Goal: Answer question/provide support: Share knowledge or assist other users

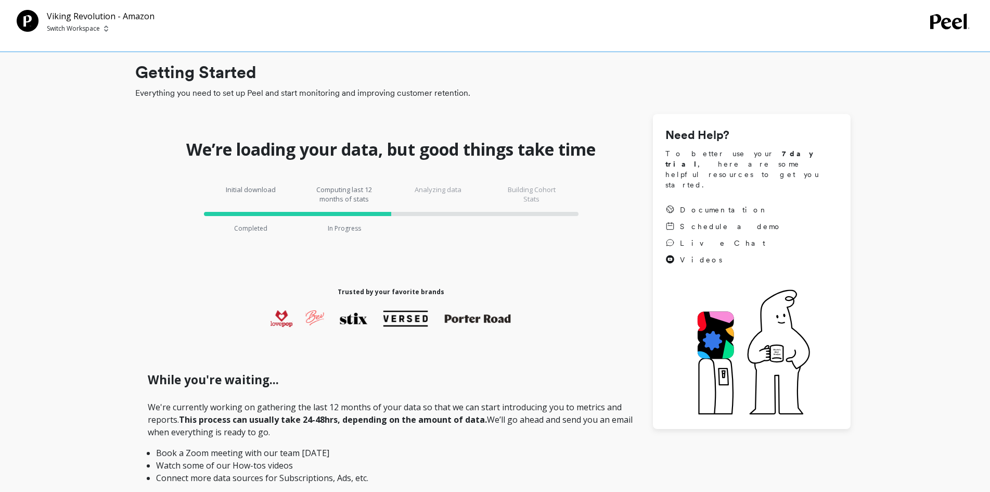
click at [102, 31] on span "Switch Workspace" at bounding box center [101, 28] width 108 height 8
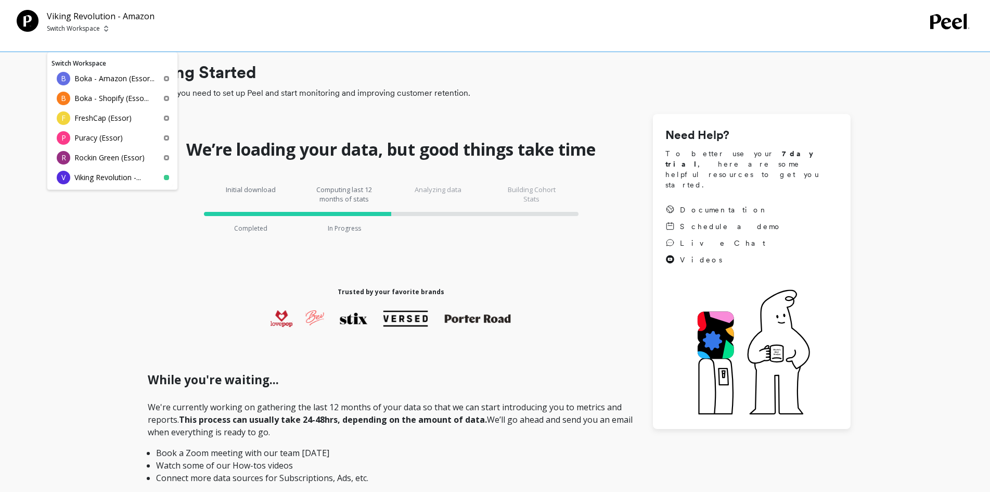
click at [268, 10] on div "Viking Revolution - Amazon Switch Workspace Switch Workspace B Boka - Amazon (E…" at bounding box center [474, 21] width 914 height 23
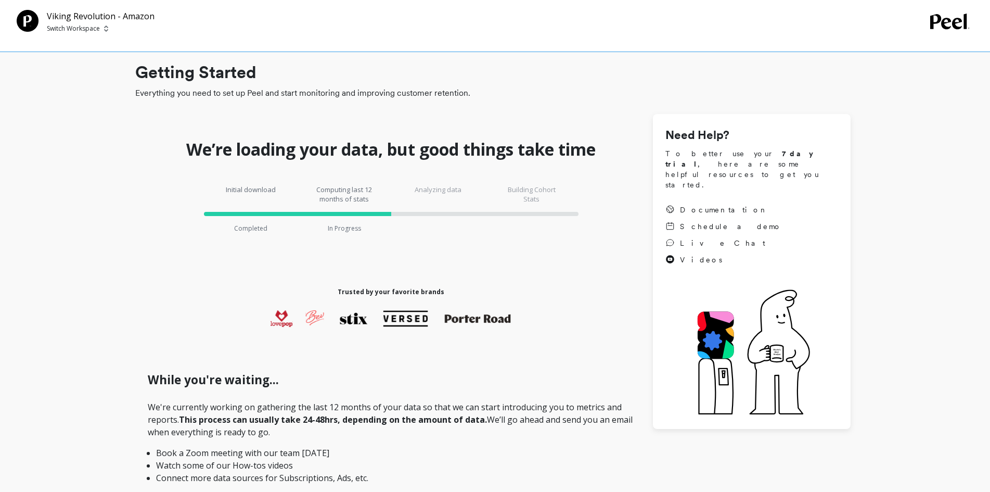
click at [951, 20] on icon at bounding box center [949, 22] width 39 height 16
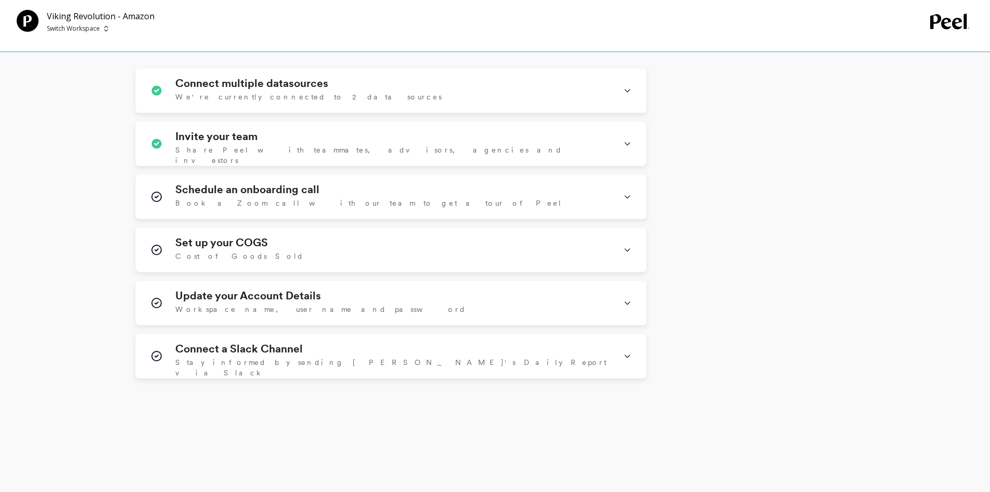
scroll to position [448, 0]
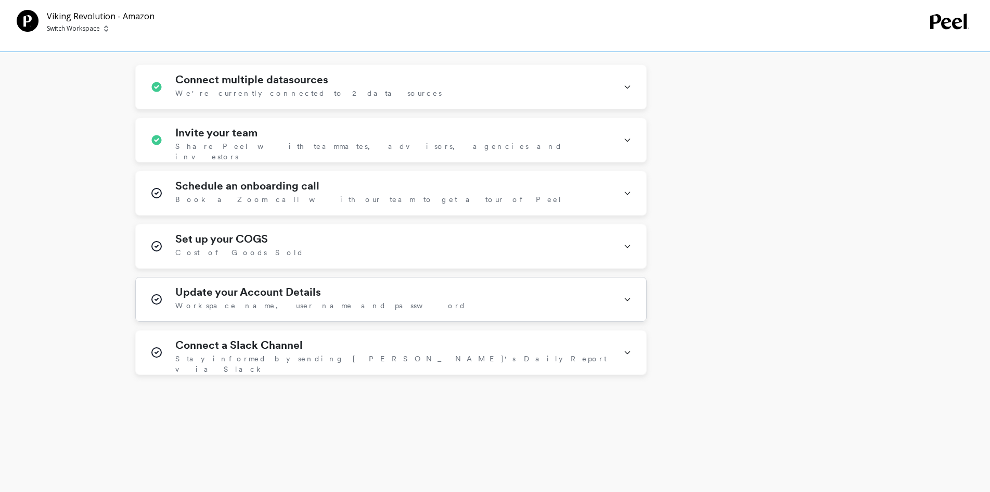
click at [629, 301] on icon at bounding box center [627, 299] width 8 height 27
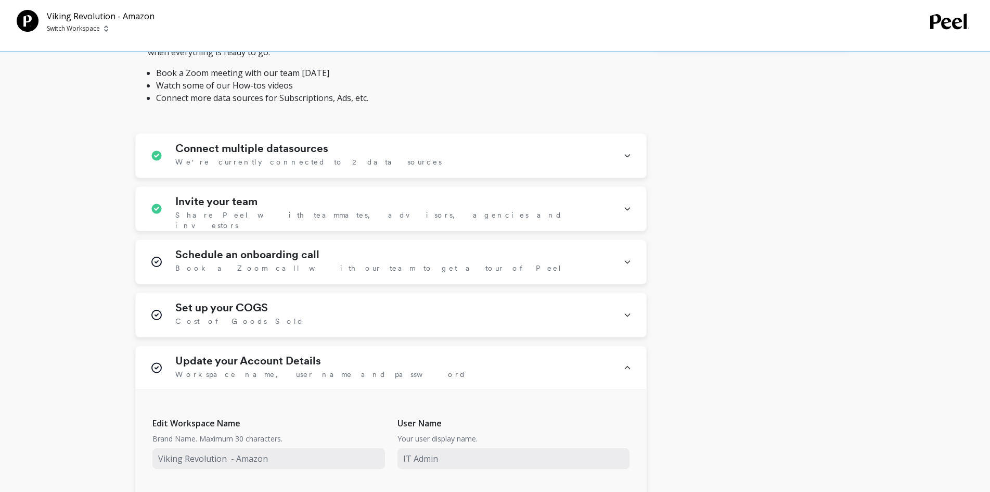
scroll to position [337, 0]
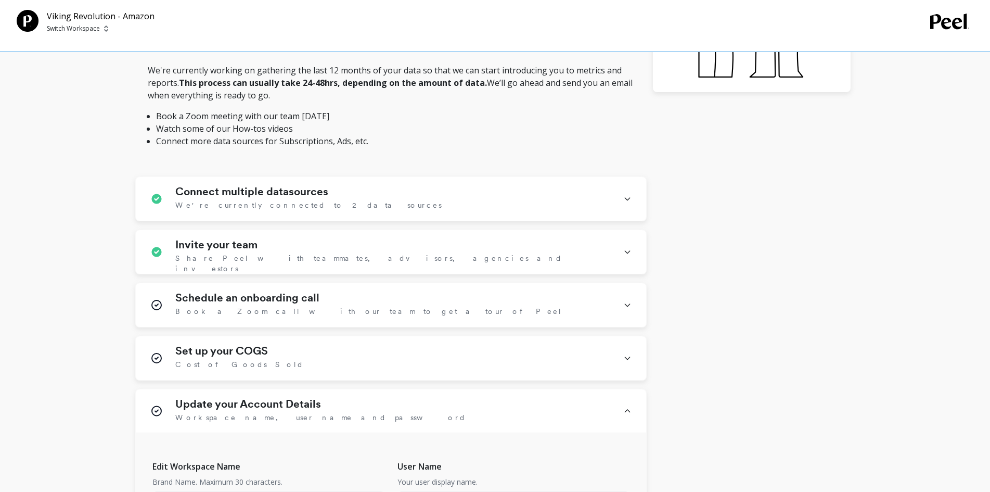
click at [790, 176] on div "We’re loading your data, but good things take time Initial download Completed C…" at bounding box center [492, 231] width 715 height 909
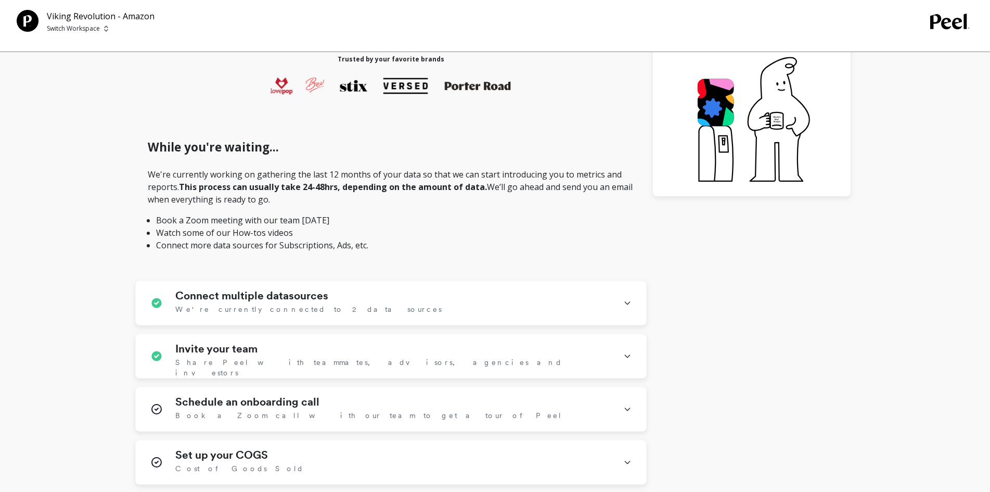
scroll to position [0, 0]
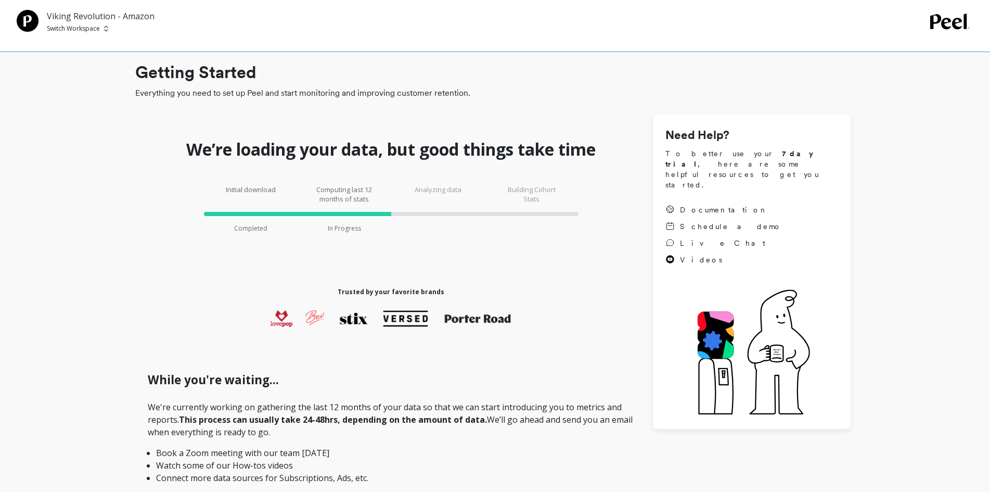
click at [94, 18] on p "Viking Revolution - Amazon" at bounding box center [101, 16] width 108 height 12
click at [102, 28] on span "Switch Workspace" at bounding box center [101, 28] width 108 height 8
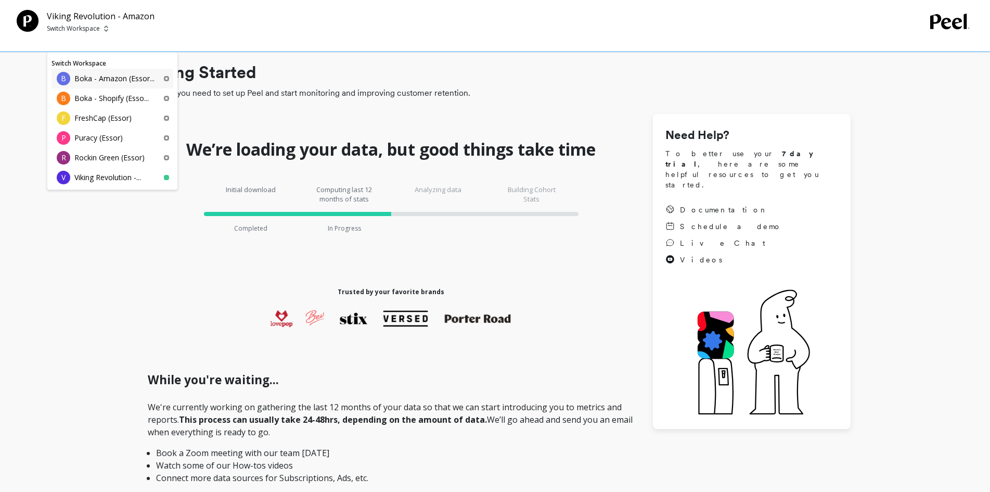
click at [90, 80] on p "Boka - Amazon (Essor..." at bounding box center [114, 78] width 80 height 10
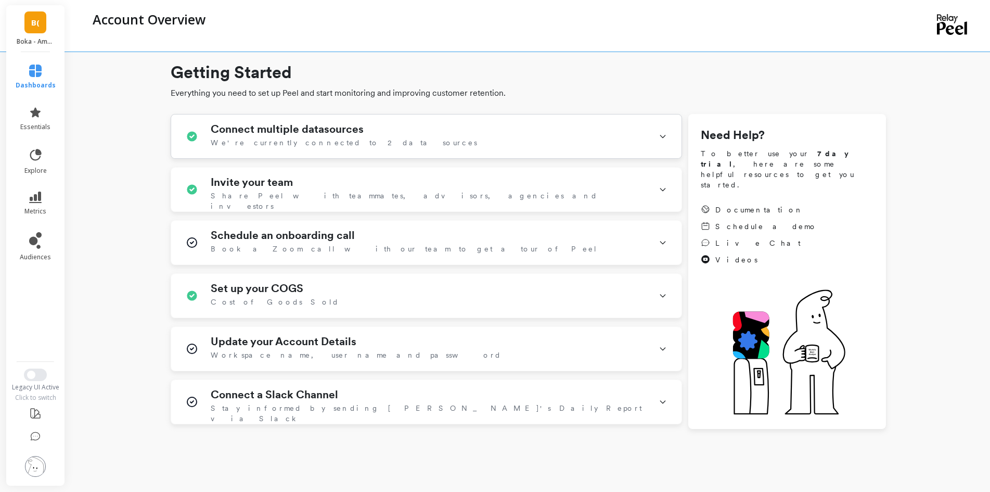
click at [650, 137] on div "Connect multiple datasources We're currently connected to 2 data sources" at bounding box center [426, 136] width 510 height 44
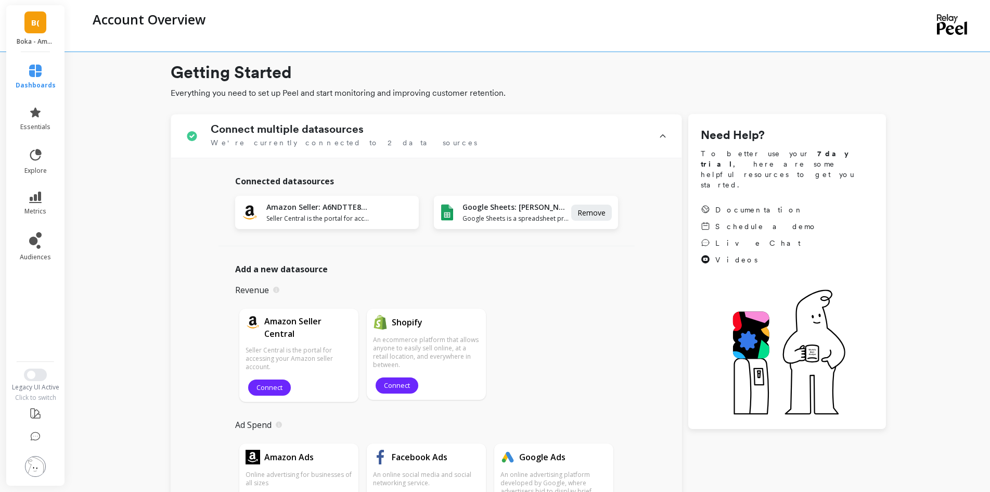
click at [34, 472] on img at bounding box center [35, 466] width 21 height 21
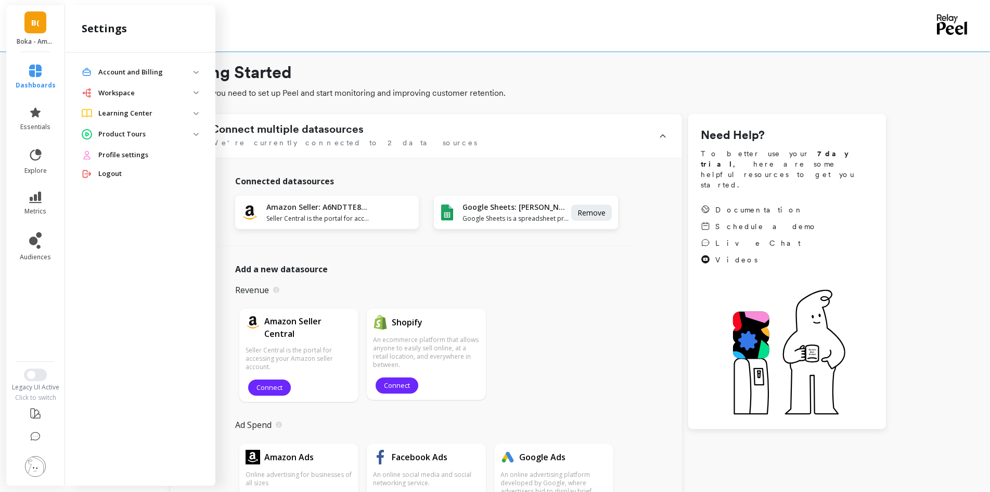
click at [194, 95] on span "Workspace" at bounding box center [140, 93] width 134 height 19
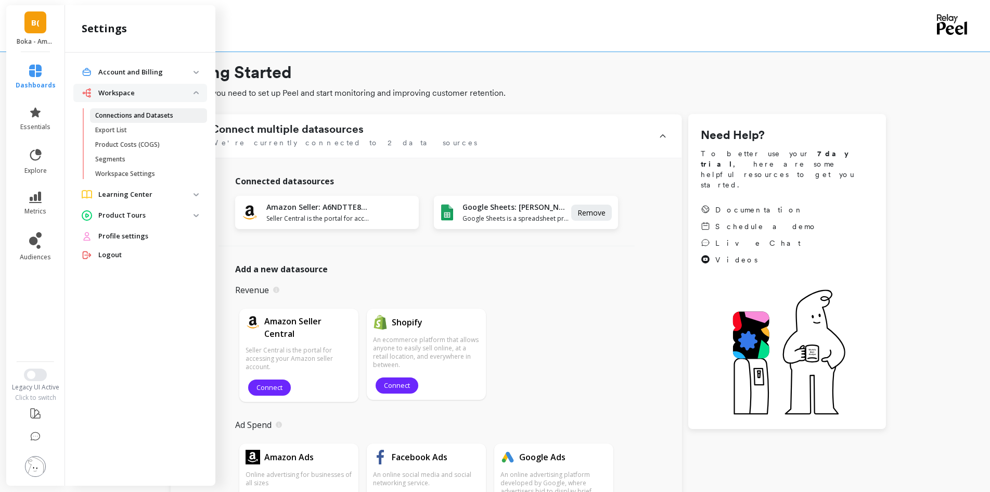
click at [164, 114] on p "Connections and Datasets" at bounding box center [134, 115] width 78 height 8
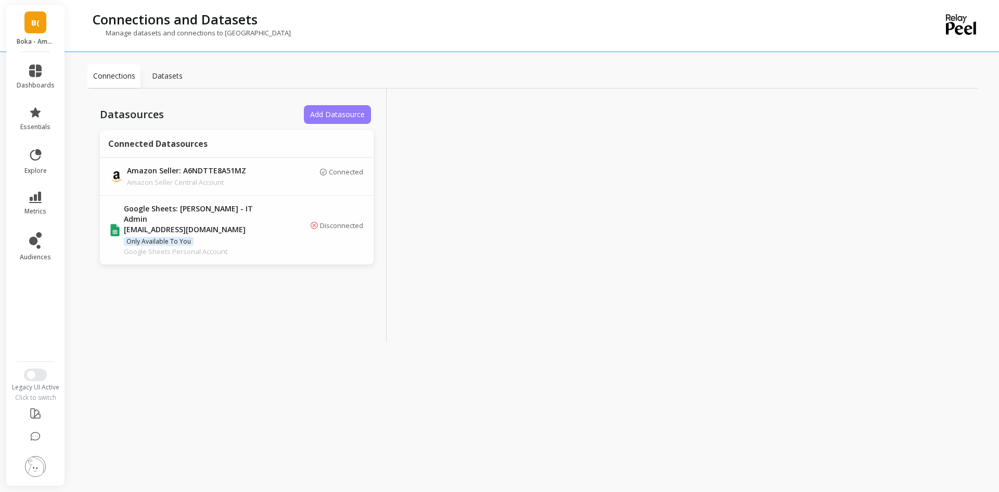
click at [331, 114] on span "Add Datasource" at bounding box center [337, 114] width 55 height 10
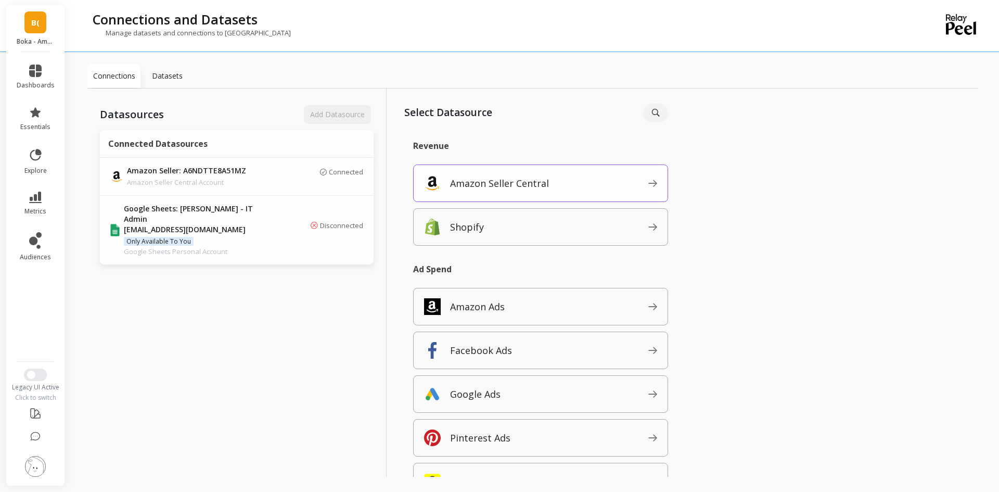
click at [533, 187] on p "Amazon Seller Central" at bounding box center [499, 183] width 99 height 15
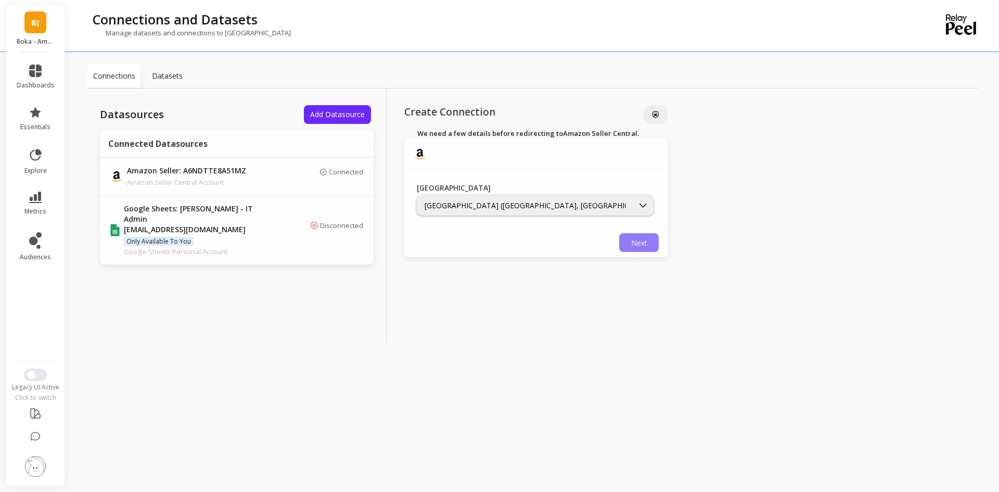
click at [631, 245] on span "Next" at bounding box center [639, 243] width 16 height 10
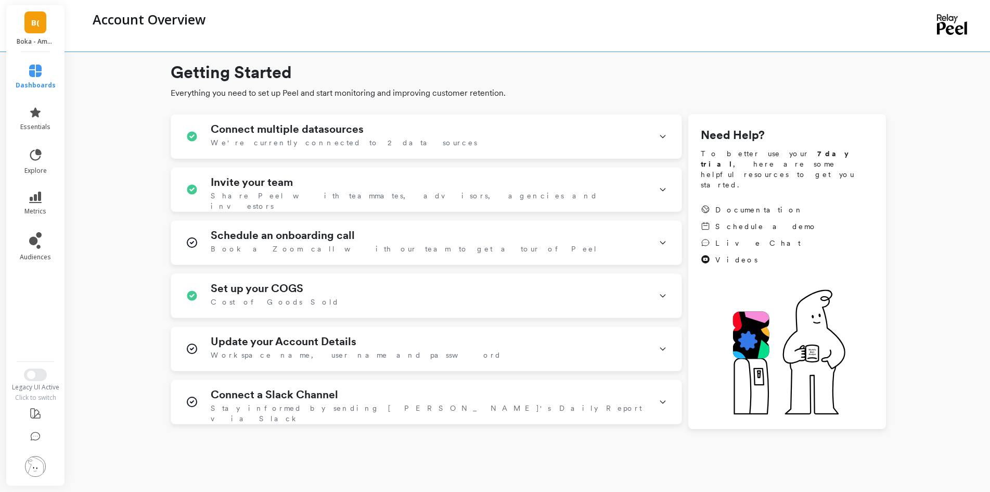
click at [37, 466] on img at bounding box center [35, 466] width 21 height 21
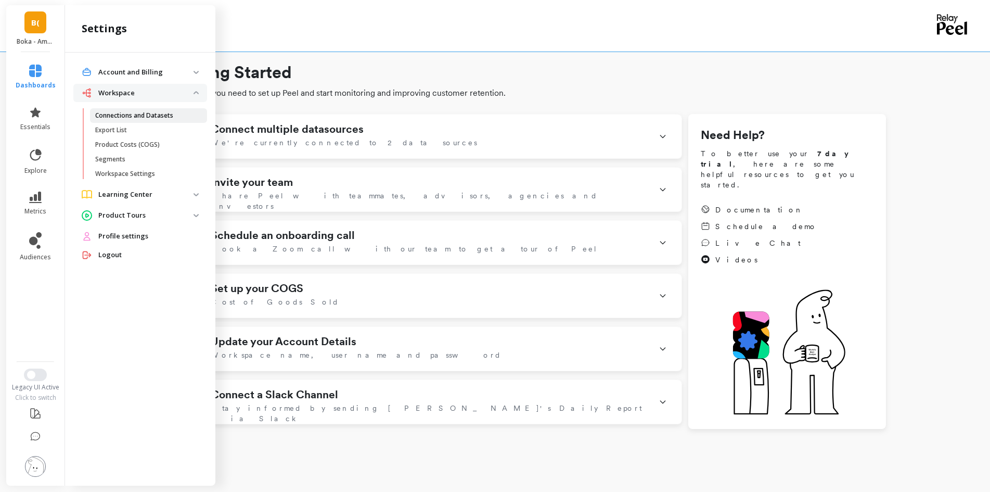
click at [142, 113] on p "Connections and Datasets" at bounding box center [134, 115] width 78 height 8
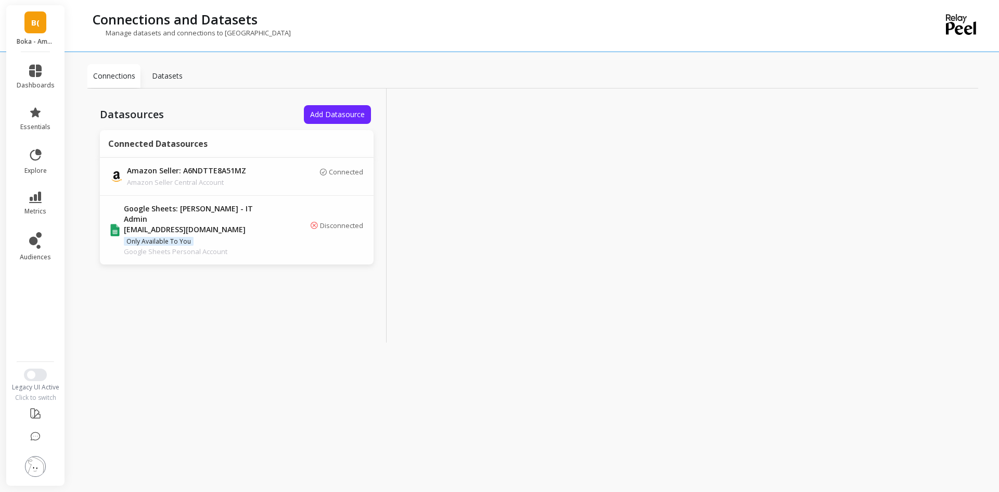
click at [444, 136] on div at bounding box center [536, 215] width 299 height 254
click at [332, 117] on span "Add Datasource" at bounding box center [337, 114] width 55 height 10
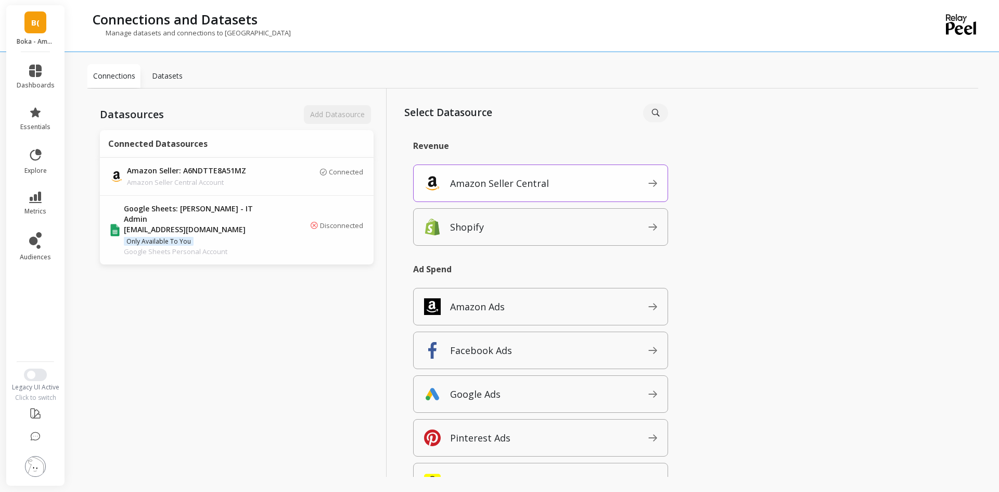
click at [534, 185] on p "Amazon Seller Central" at bounding box center [499, 183] width 99 height 15
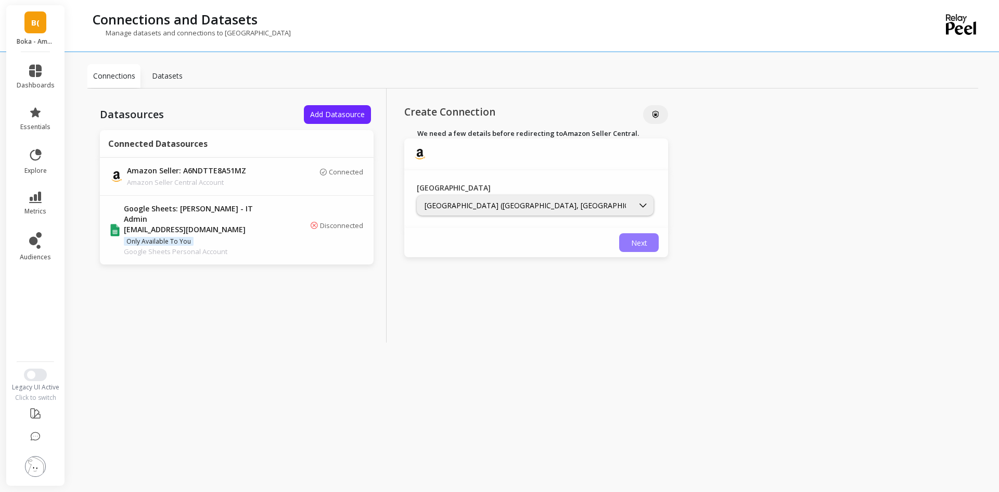
click at [640, 244] on span "Next" at bounding box center [639, 243] width 16 height 10
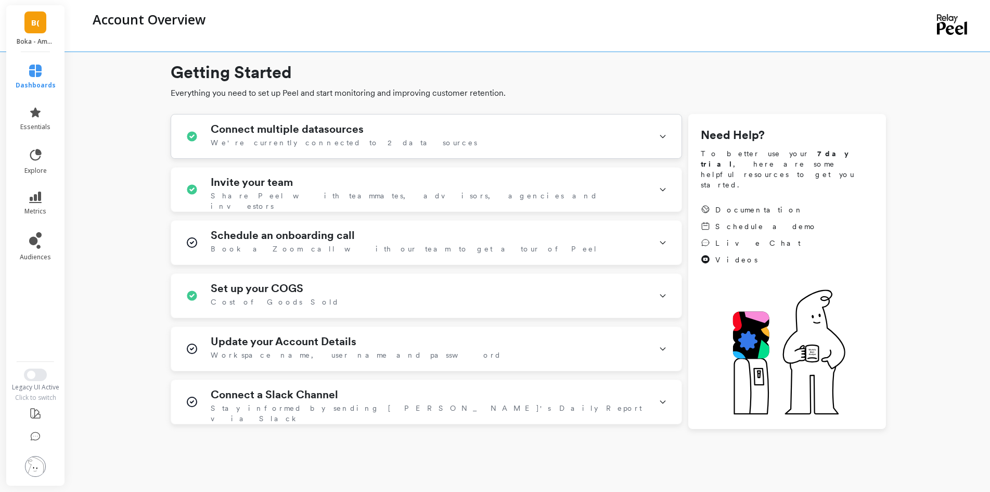
click at [661, 140] on icon at bounding box center [663, 136] width 8 height 27
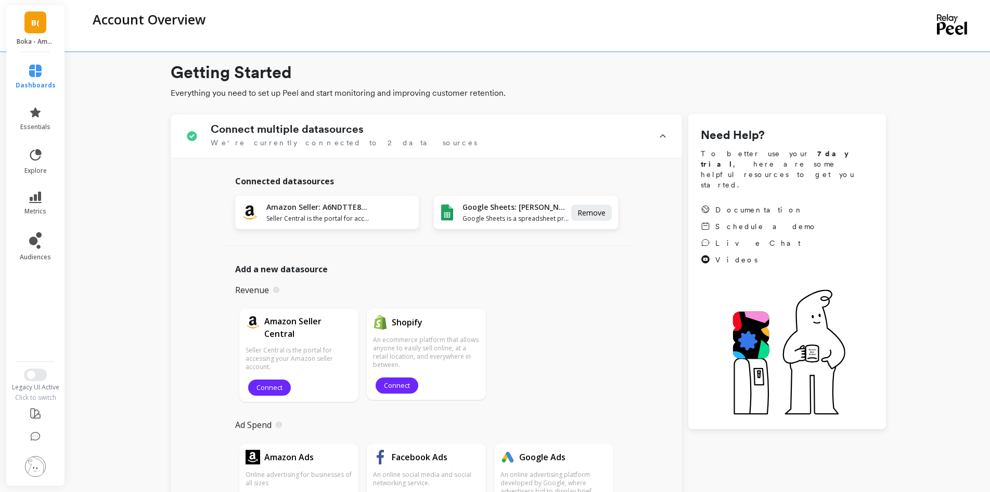
click at [42, 469] on img at bounding box center [35, 466] width 21 height 21
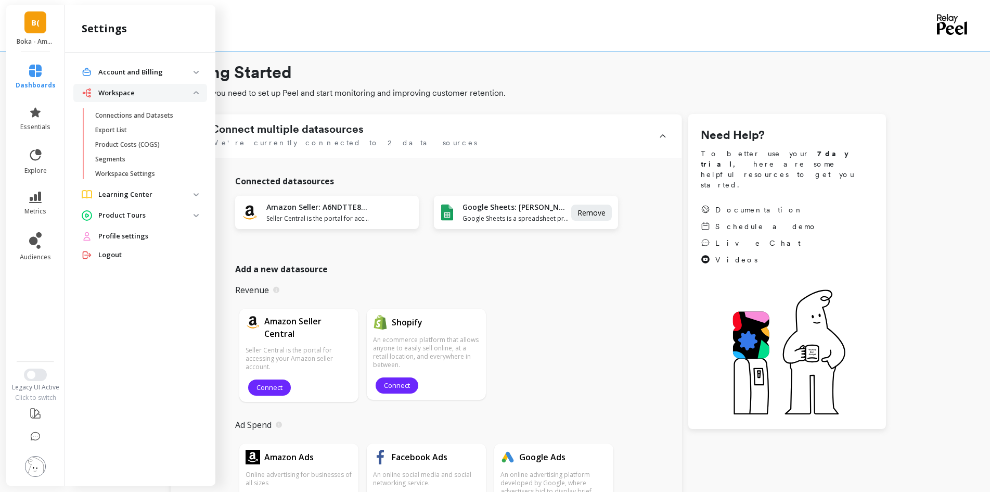
click at [142, 118] on p "Connections and Datasets" at bounding box center [134, 115] width 78 height 8
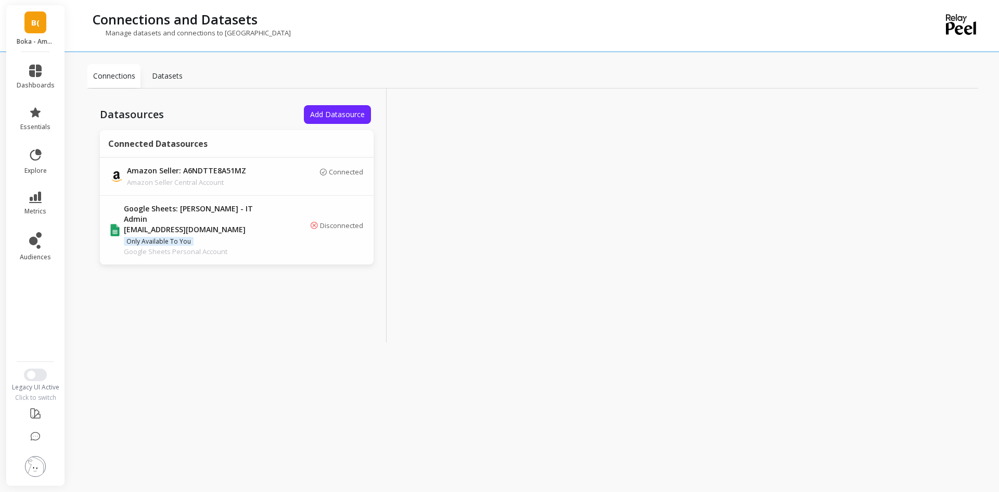
click at [708, 297] on div "Datasources Add Datasource Connected Datasources Amazon Seller: A6NDTTE8A51MZ A…" at bounding box center [532, 215] width 891 height 254
click at [32, 435] on icon at bounding box center [35, 436] width 10 height 10
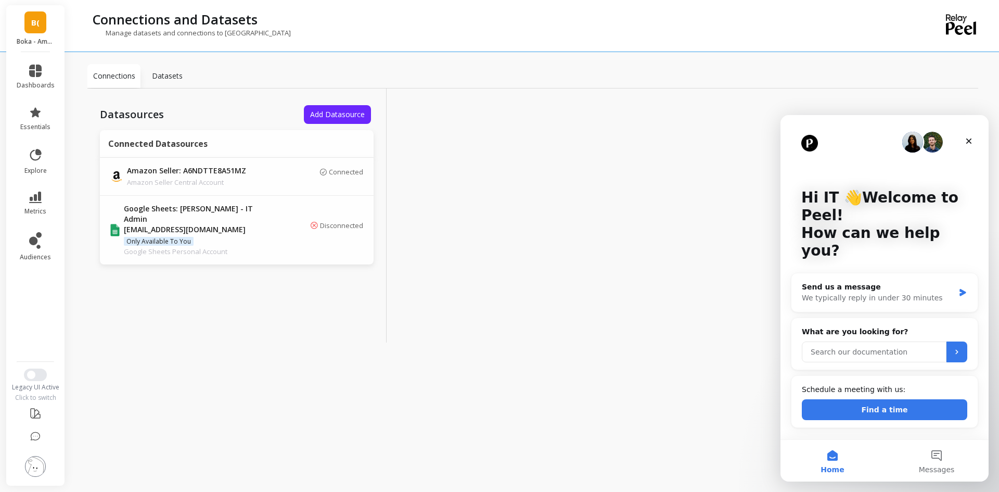
drag, startPoint x: 855, startPoint y: 340, endPoint x: 861, endPoint y: 338, distance: 6.6
click at [855, 341] on input "Search our documentation" at bounding box center [874, 351] width 145 height 21
click at [874, 281] on div "Send us a message We typically reply in under 30 minutes" at bounding box center [878, 292] width 152 height 22
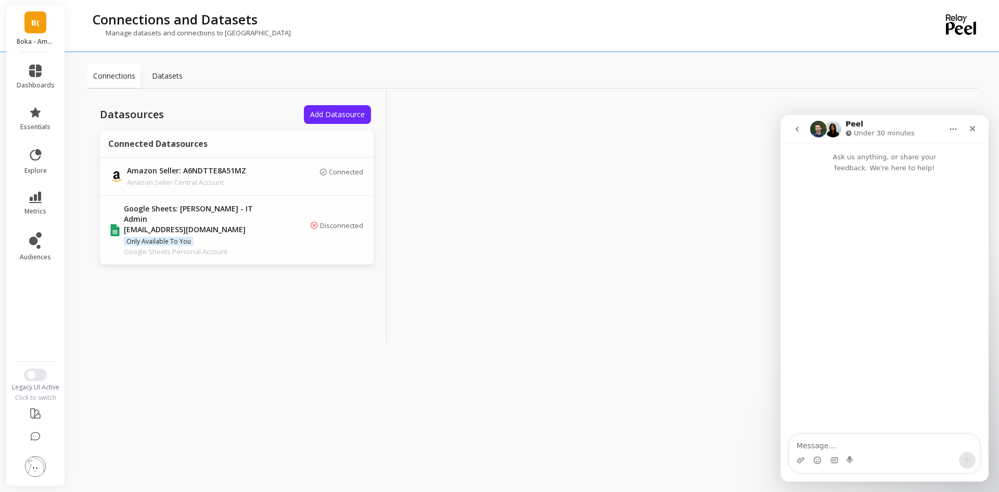
click at [832, 448] on textarea "Message…" at bounding box center [884, 443] width 190 height 18
click at [850, 445] on textarea "Hi Team Good Day! I hope all is well, I'm trying to connect one our seller acco…" at bounding box center [884, 438] width 190 height 28
click at [943, 444] on textarea "Hi Team Good Day! I hope all is well, I'm trying to connect one our Amaxon sell…" at bounding box center [884, 438] width 190 height 28
type textarea "Hi Team Good Day! I hope all is well, I'm trying to connect one our Amaxon sell…"
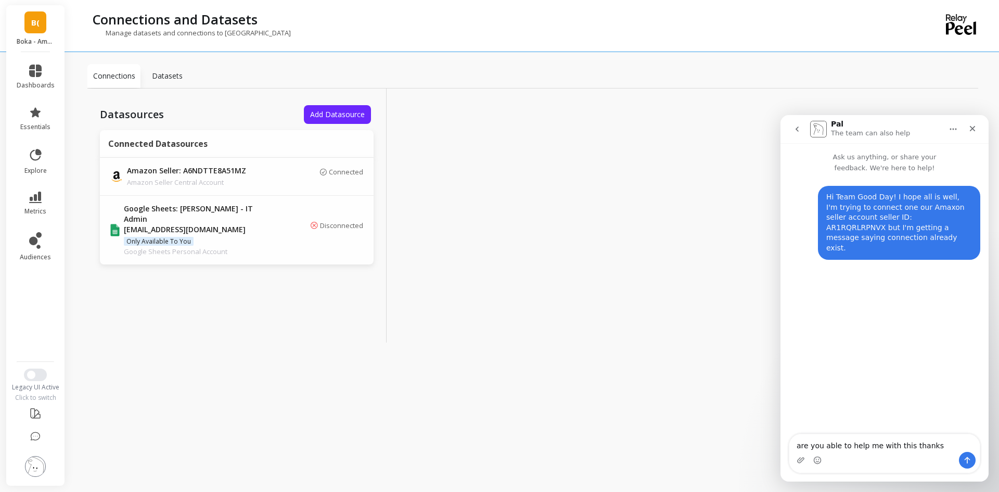
type textarea "are you able to help me with this thanks!"
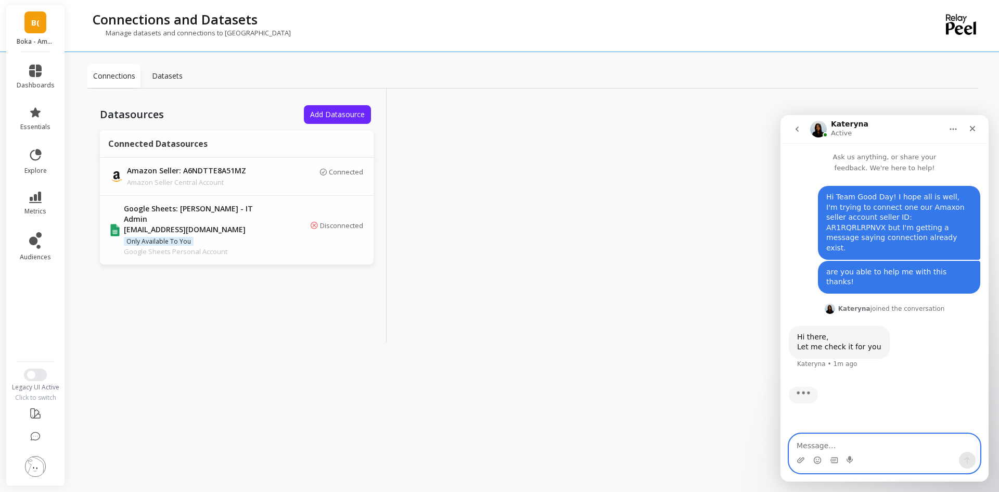
click at [808, 447] on textarea "Message…" at bounding box center [884, 443] width 190 height 18
type textarea "Thank You!"
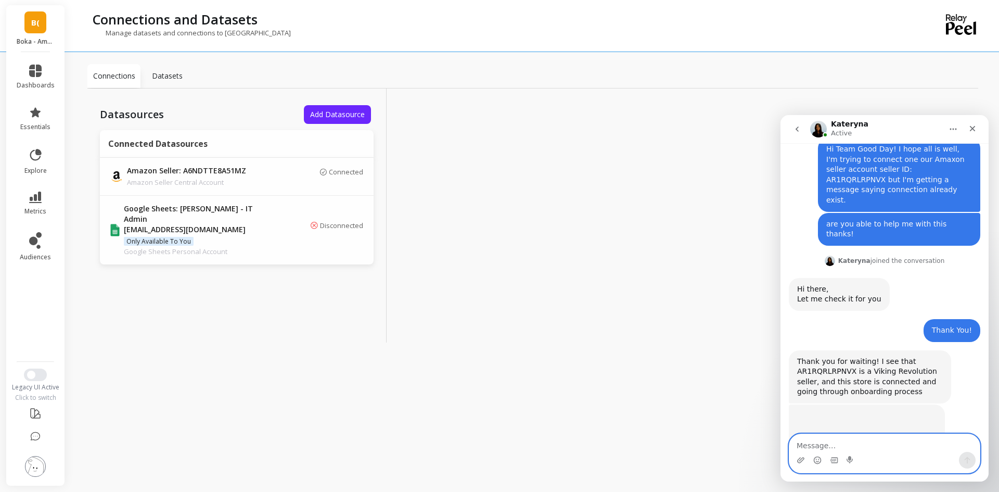
scroll to position [86, 0]
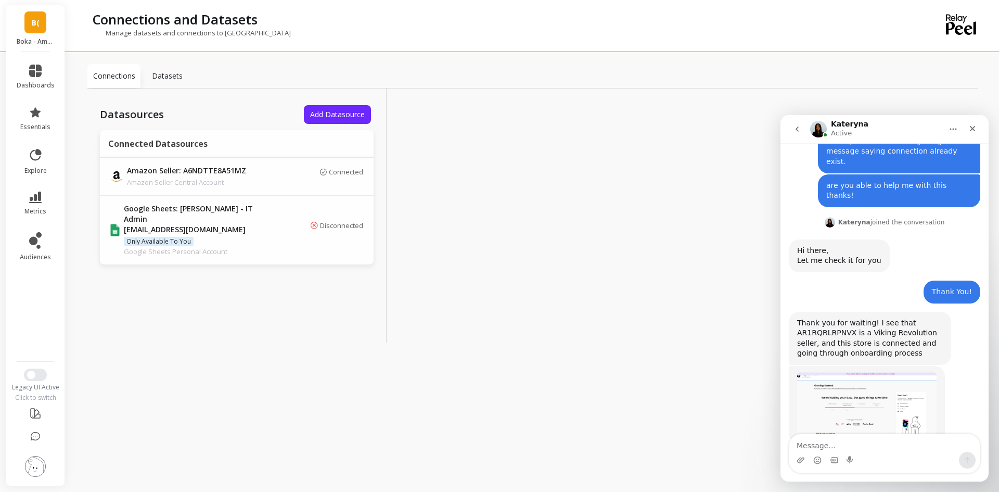
click at [838, 377] on img "Kateryna says…" at bounding box center [866, 405] width 139 height 66
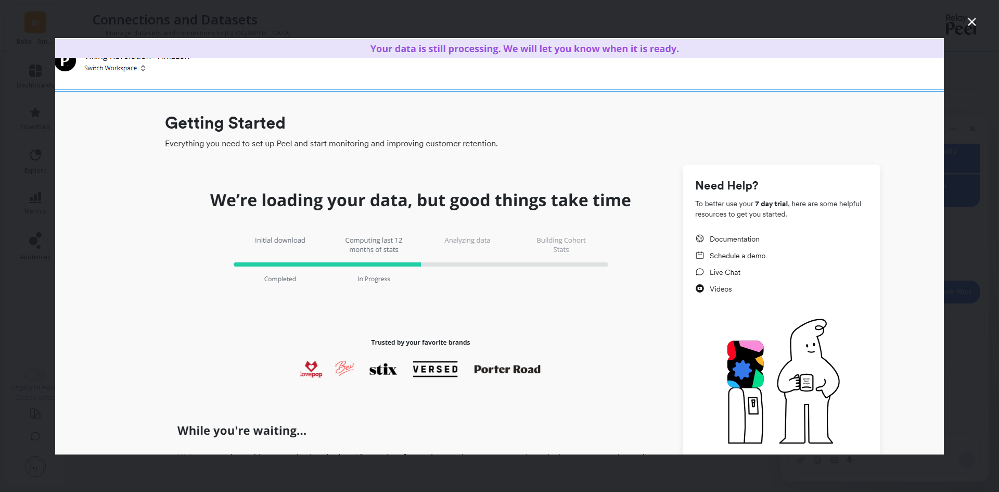
scroll to position [0, 0]
click at [972, 25] on icon "Close" at bounding box center [972, 22] width 12 height 12
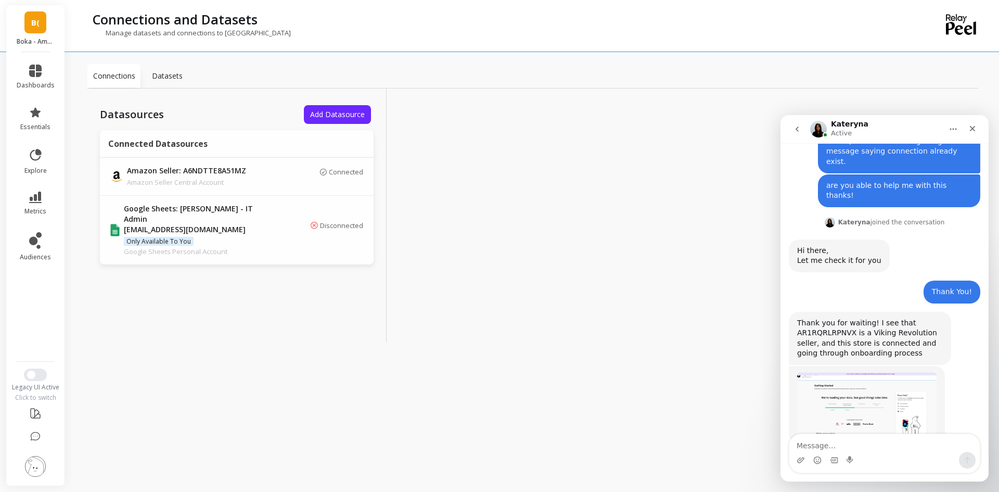
click at [33, 473] on img at bounding box center [35, 466] width 21 height 21
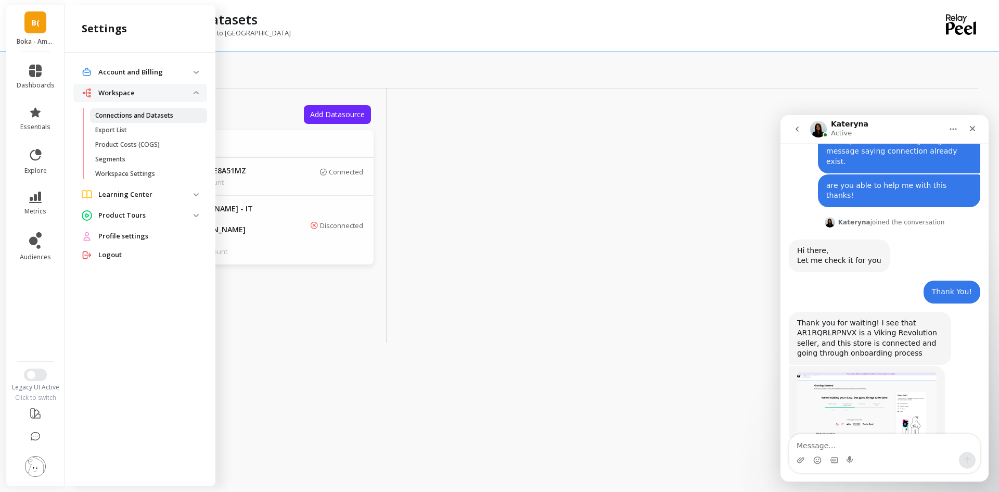
click at [142, 117] on p "Connections and Datasets" at bounding box center [134, 115] width 78 height 8
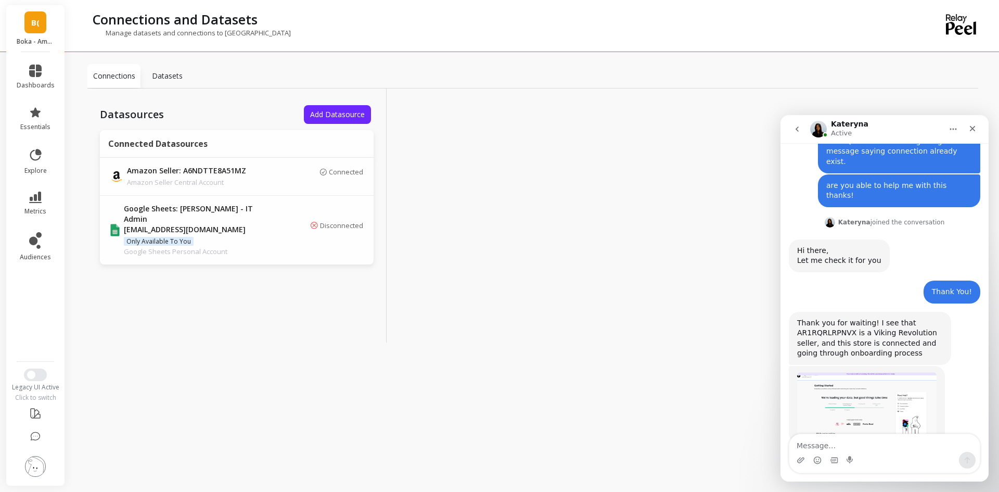
click at [830, 386] on img "Kateryna says…" at bounding box center [866, 405] width 139 height 66
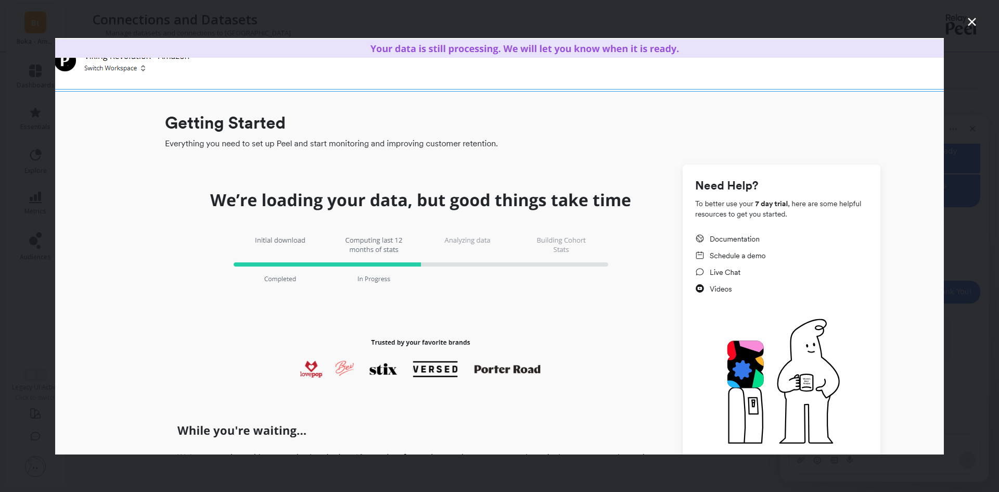
click at [967, 25] on icon "Close" at bounding box center [972, 22] width 12 height 12
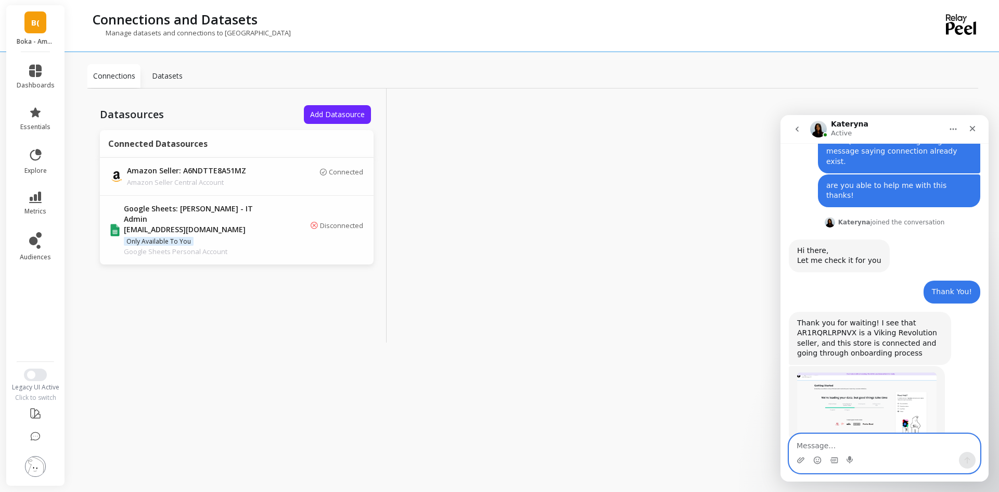
click at [816, 446] on textarea "Message…" at bounding box center [884, 443] width 190 height 18
type textarea "hmm interesting this seller ID is supposed to be for"
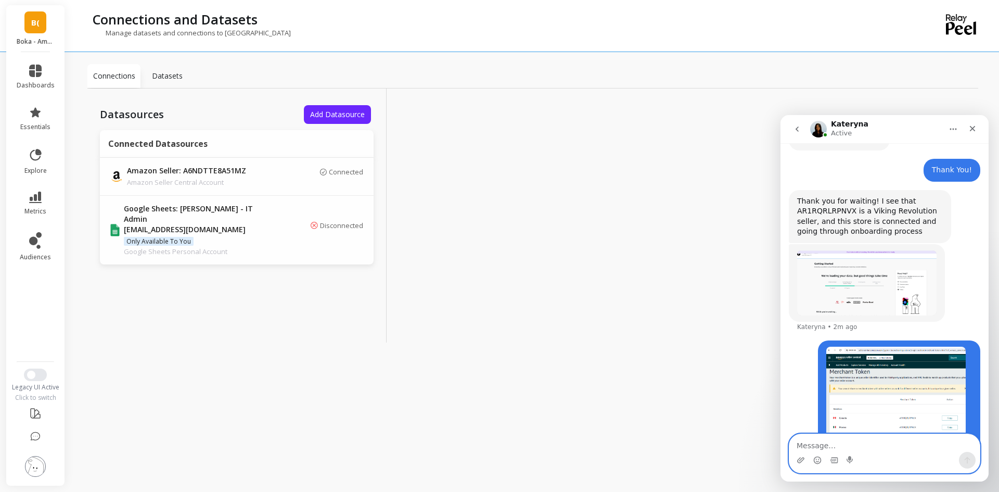
scroll to position [228, 0]
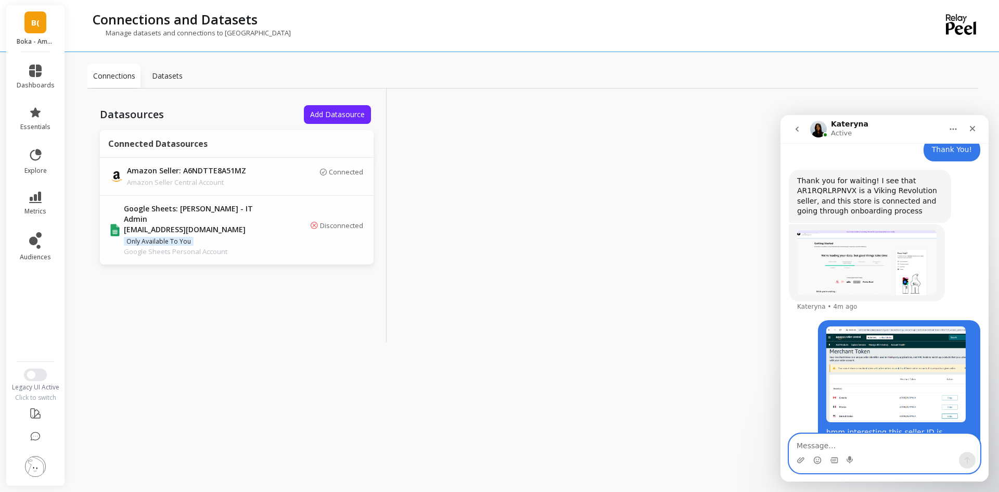
drag, startPoint x: 814, startPoint y: 446, endPoint x: 840, endPoint y: 446, distance: 26.5
click at [814, 446] on textarea "Message…" at bounding box center [884, 443] width 190 height 18
click at [887, 356] on img "IT says…" at bounding box center [895, 374] width 139 height 96
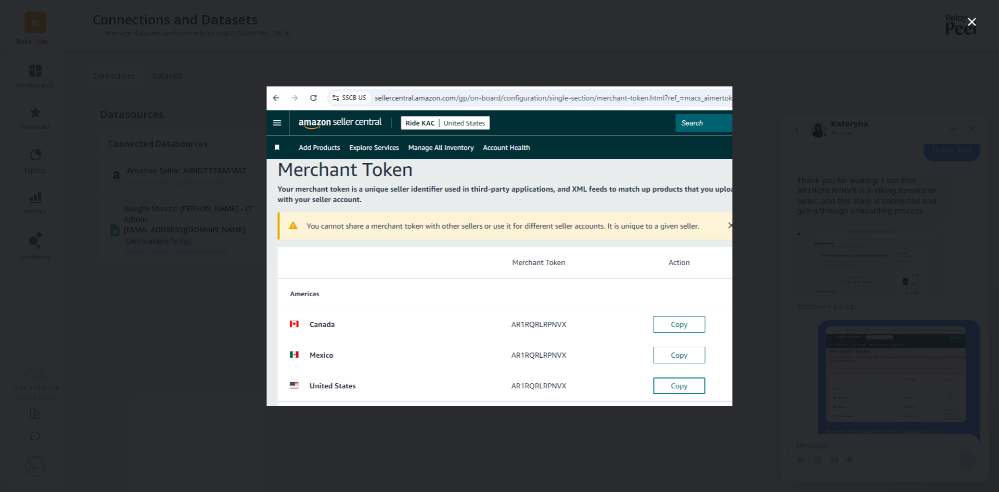
click at [963, 23] on div "Intercom messenger" at bounding box center [499, 246] width 999 height 492
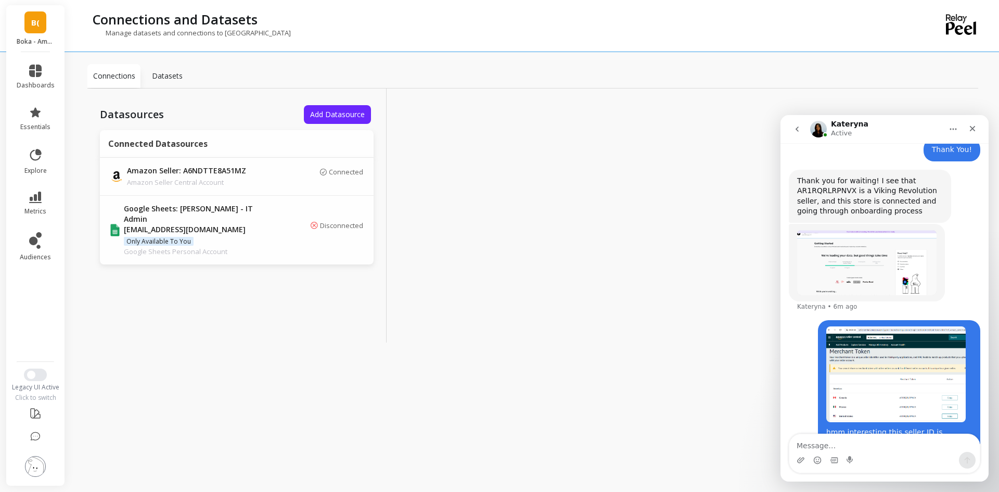
click at [856, 239] on img "Kateryna says…" at bounding box center [866, 263] width 139 height 66
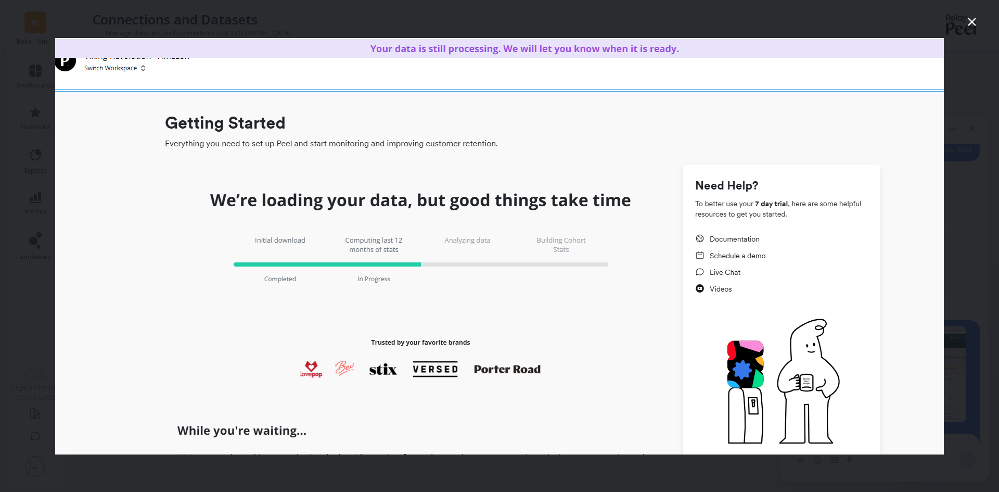
click at [971, 21] on icon "Close" at bounding box center [972, 22] width 8 height 8
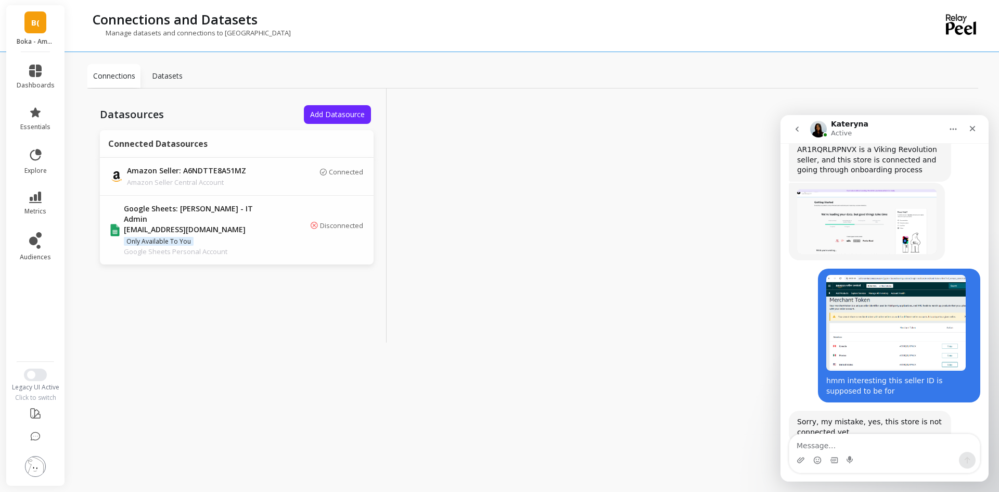
scroll to position [310, 0]
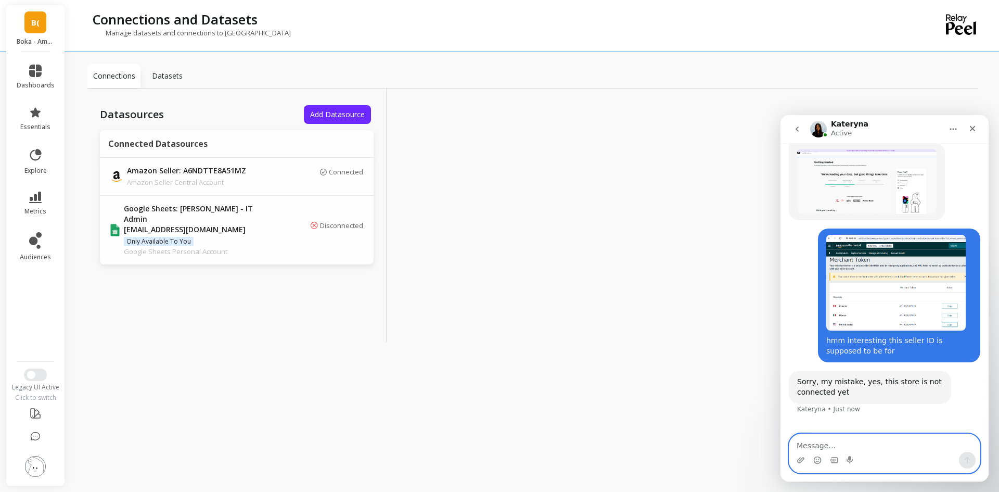
click at [836, 448] on textarea "Message…" at bounding box center [884, 443] width 190 height 18
type textarea "I did connect viking the other day"
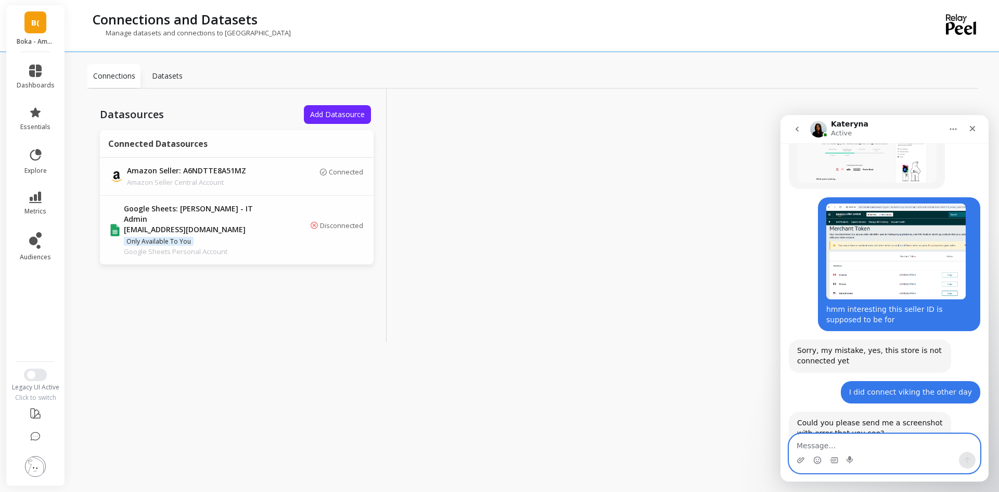
scroll to position [342, 0]
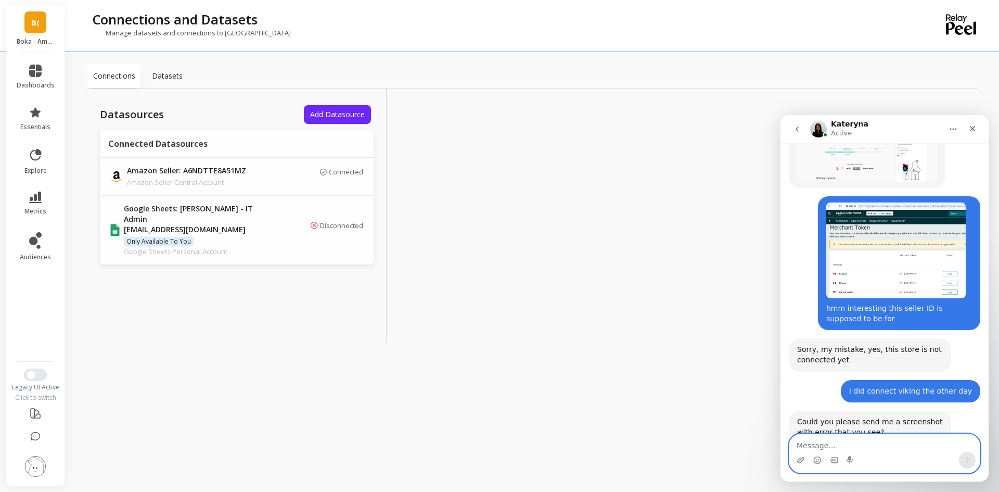
click at [849, 444] on textarea "Message…" at bounding box center [884, 443] width 190 height 18
type textarea "yes sure one moment"
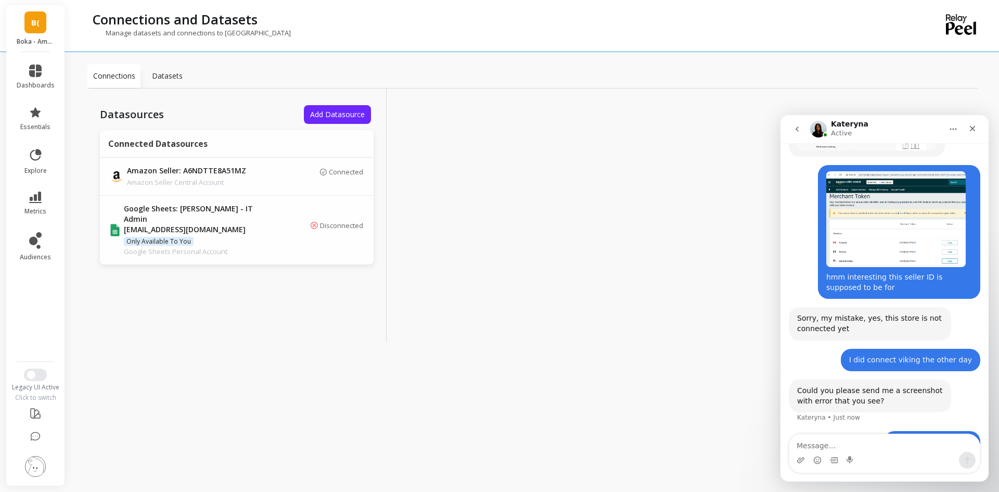
click at [32, 466] on img at bounding box center [35, 466] width 21 height 21
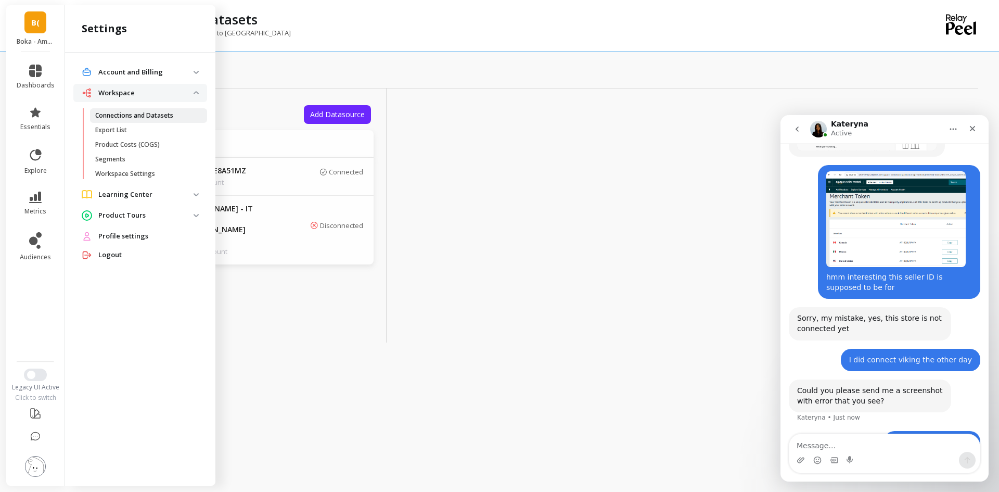
click at [165, 119] on p "Connections and Datasets" at bounding box center [134, 115] width 78 height 8
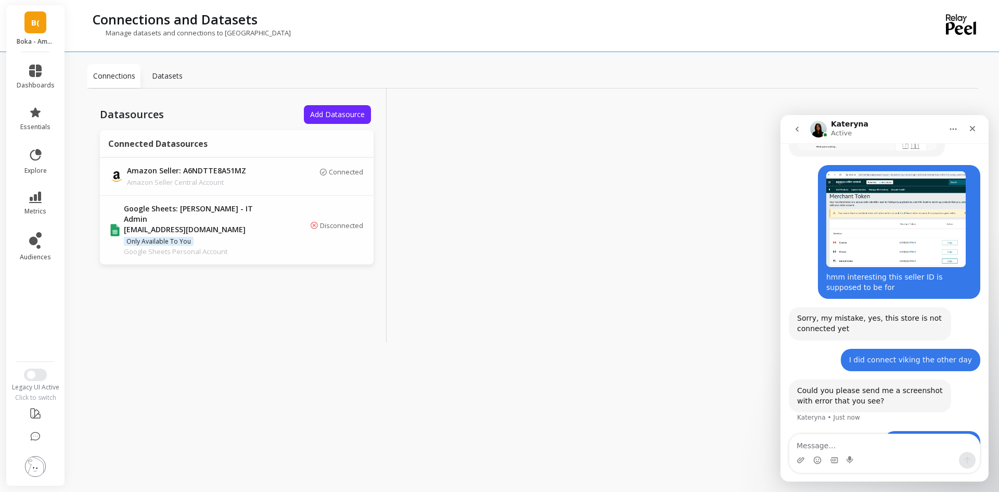
click at [28, 471] on img at bounding box center [35, 466] width 21 height 21
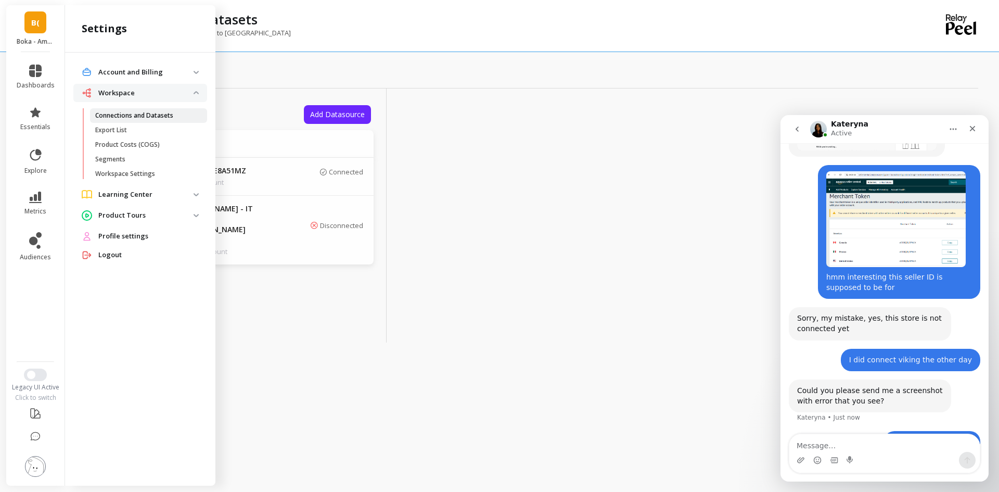
click at [148, 117] on p "Connections and Datasets" at bounding box center [134, 115] width 78 height 8
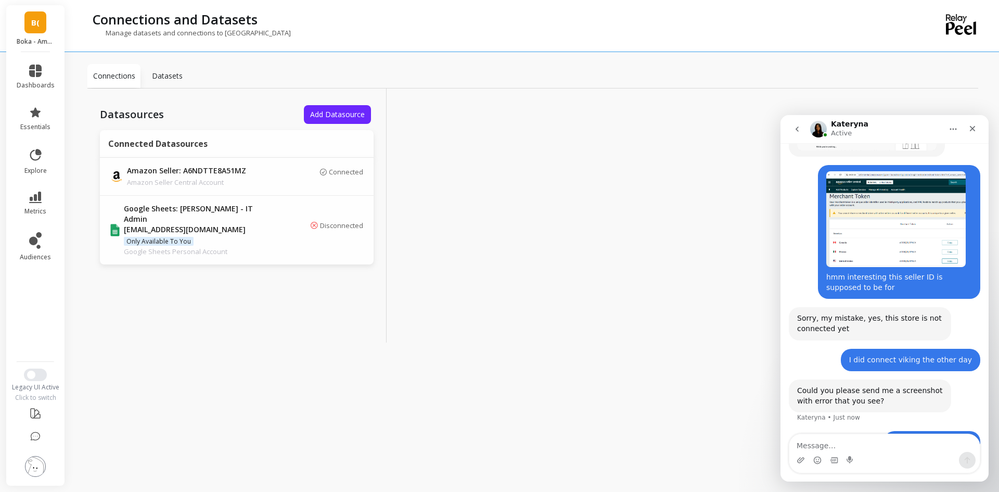
click at [337, 116] on span "Add Datasource" at bounding box center [337, 114] width 55 height 10
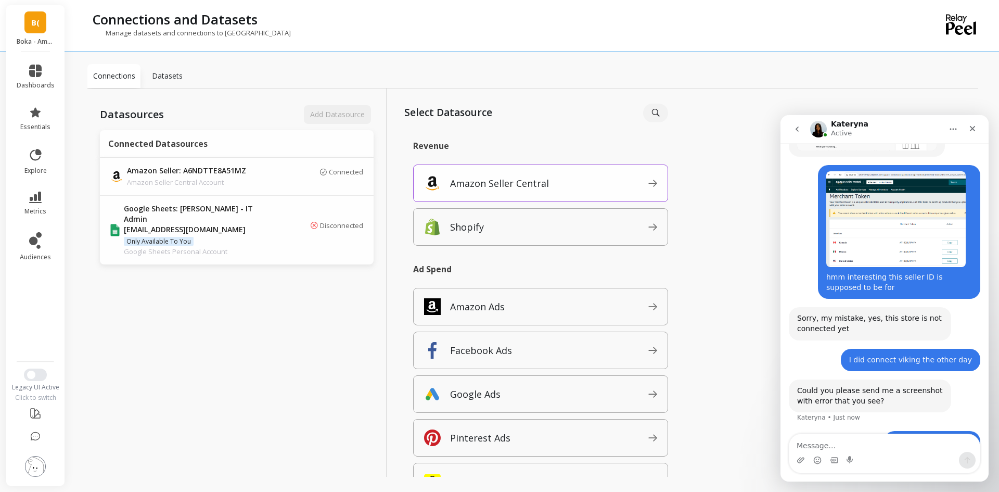
click at [506, 181] on p "Amazon Seller Central" at bounding box center [499, 183] width 99 height 15
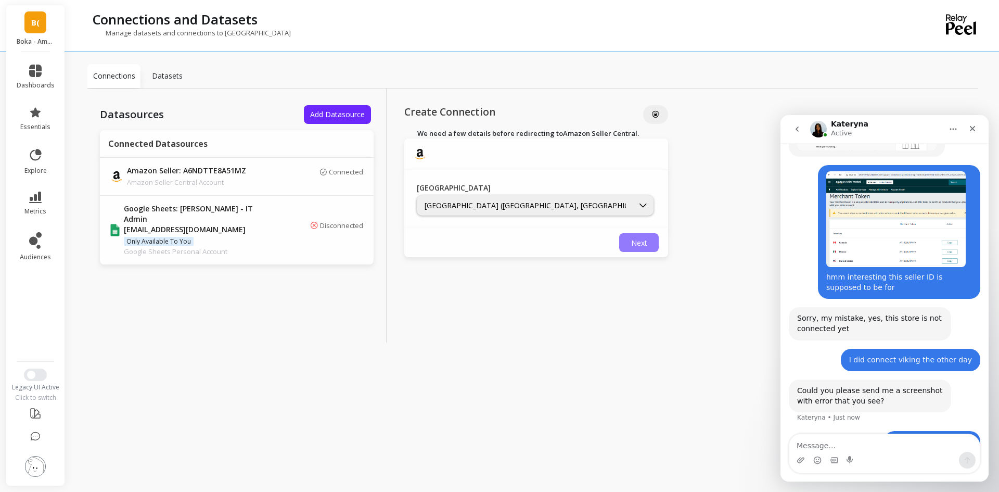
click at [631, 243] on span "Next" at bounding box center [639, 243] width 16 height 10
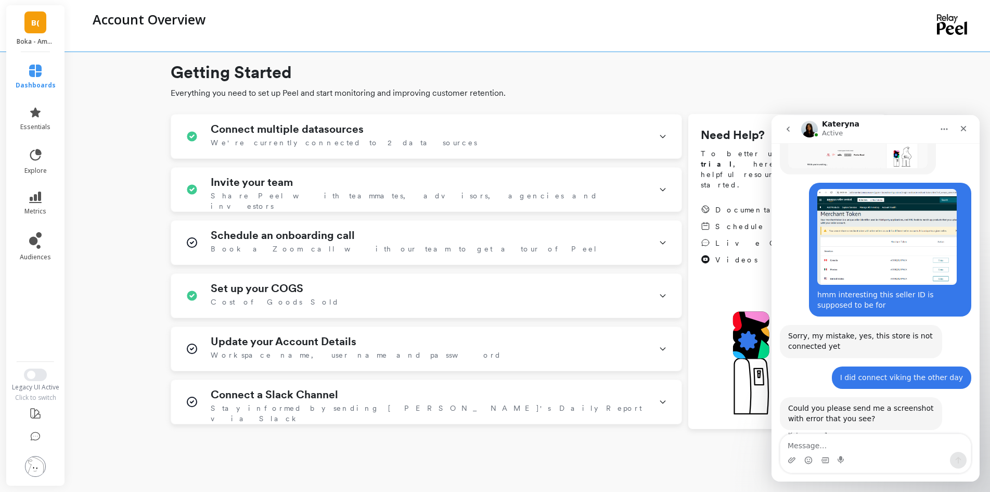
scroll to position [373, 0]
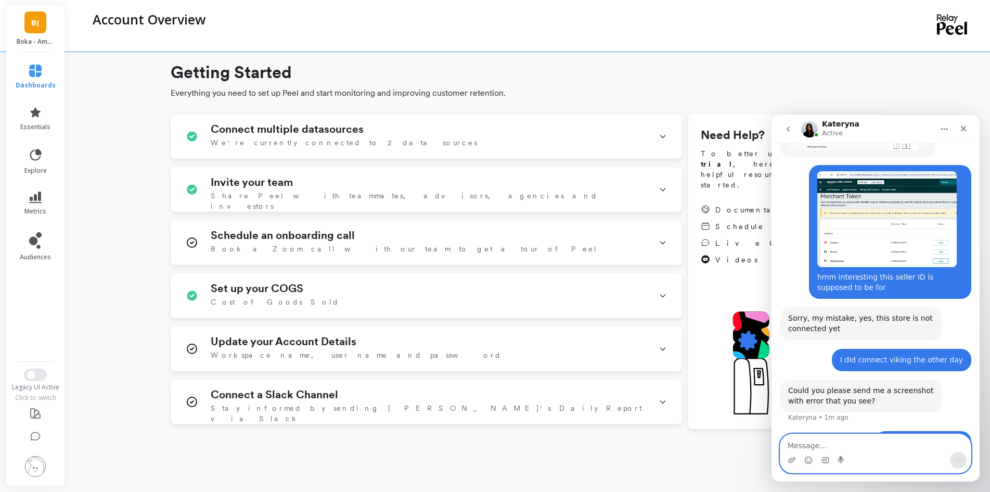
click at [821, 446] on textarea "Message…" at bounding box center [875, 443] width 190 height 18
type textarea "here you go"
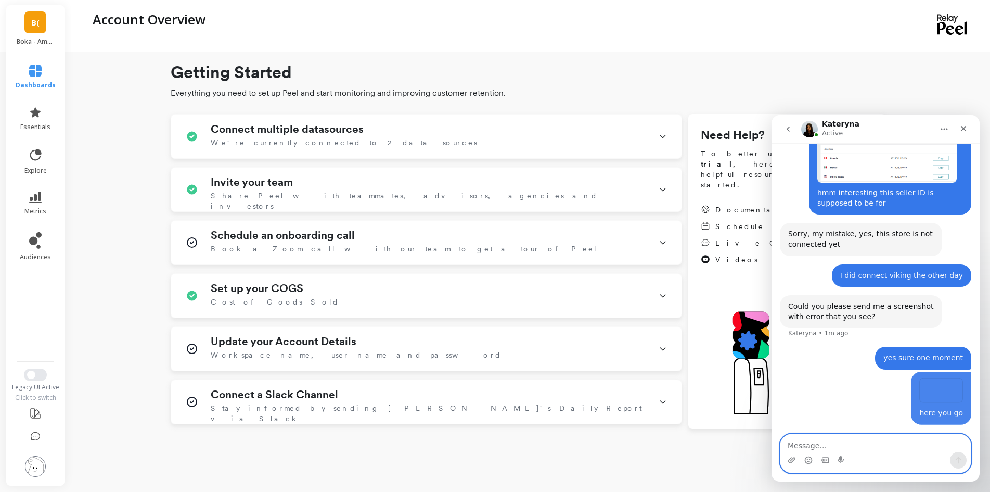
scroll to position [482, 0]
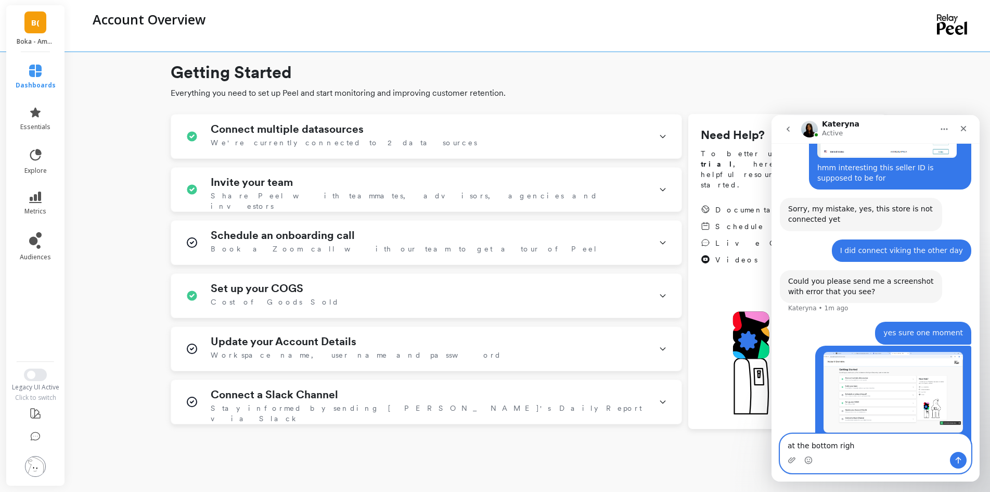
type textarea "at the bottom right"
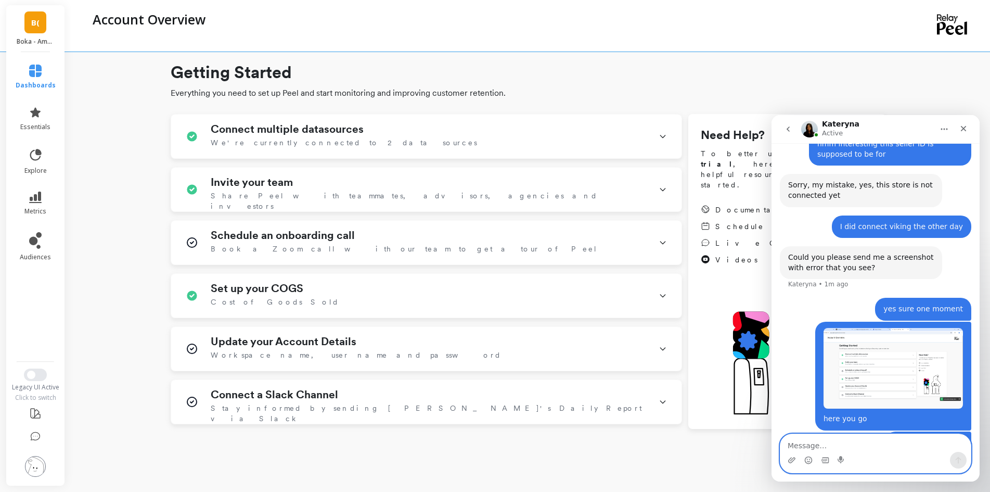
click at [878, 343] on img "IT says…" at bounding box center [893, 368] width 139 height 81
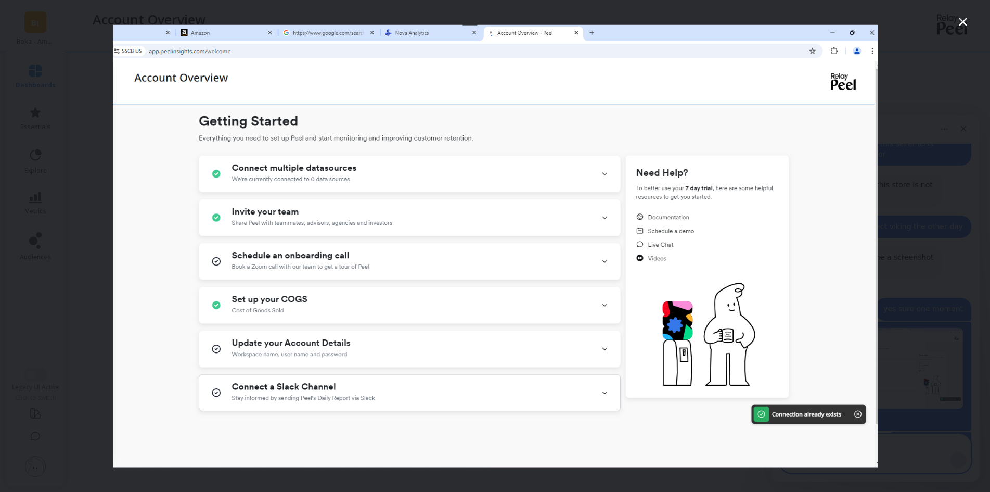
click at [962, 22] on icon "Close" at bounding box center [963, 22] width 8 height 8
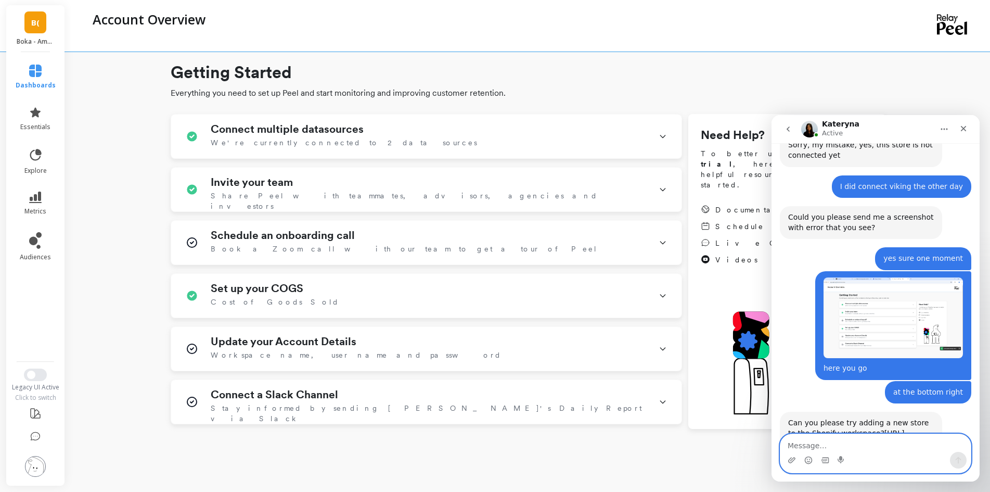
scroll to position [568, 0]
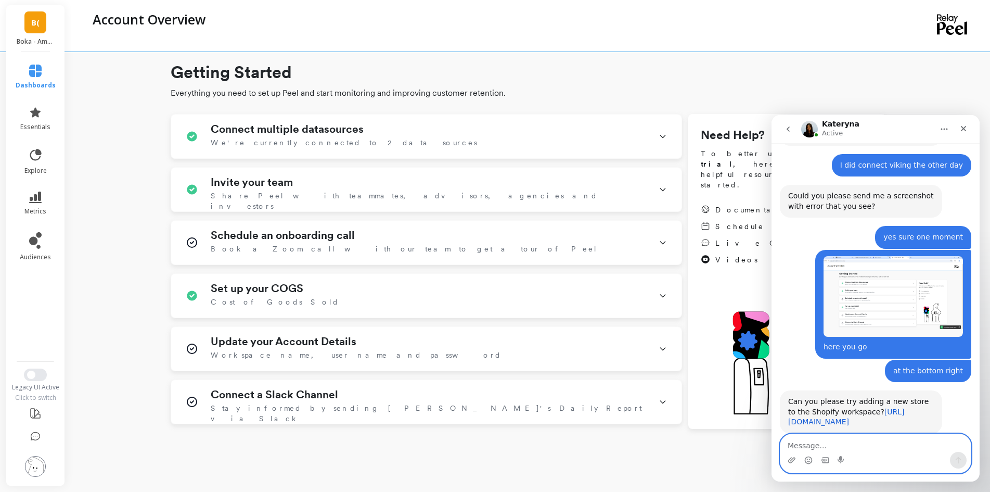
click at [842, 407] on link "[URL][DOMAIN_NAME]" at bounding box center [846, 416] width 117 height 19
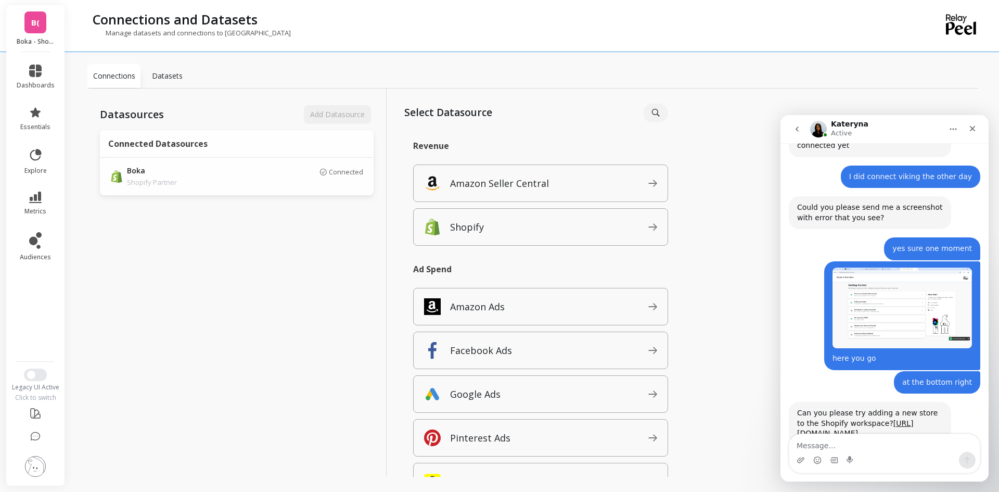
scroll to position [568, 0]
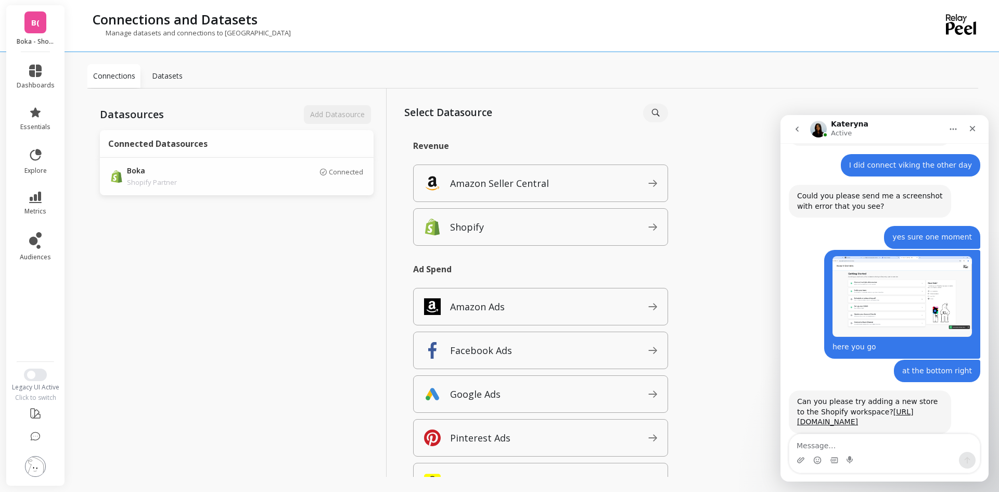
click at [34, 22] on span "B(" at bounding box center [35, 23] width 8 height 12
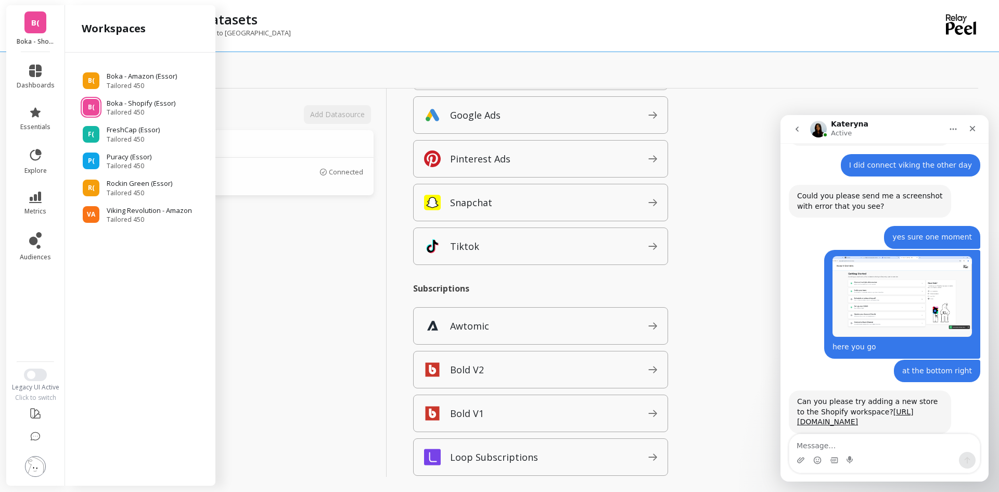
scroll to position [0, 0]
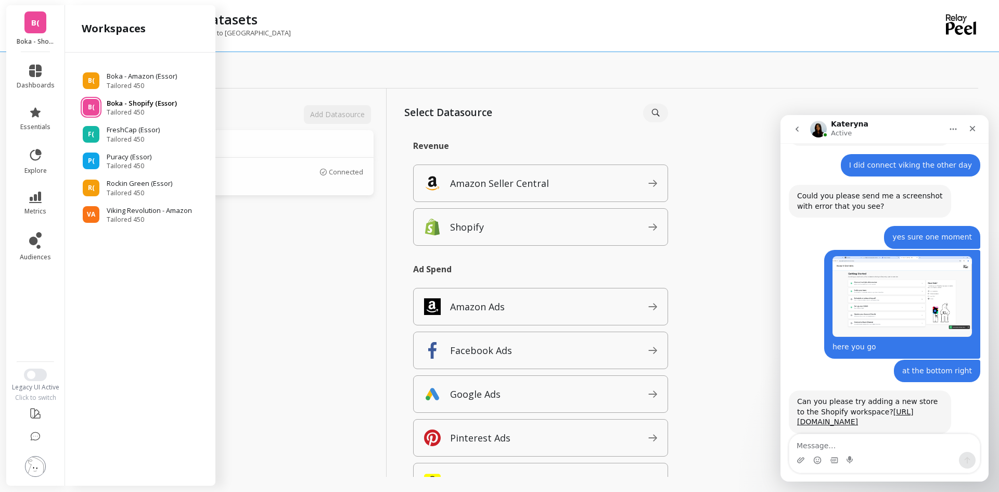
click at [130, 110] on span "Tailored 450" at bounding box center [142, 112] width 70 height 8
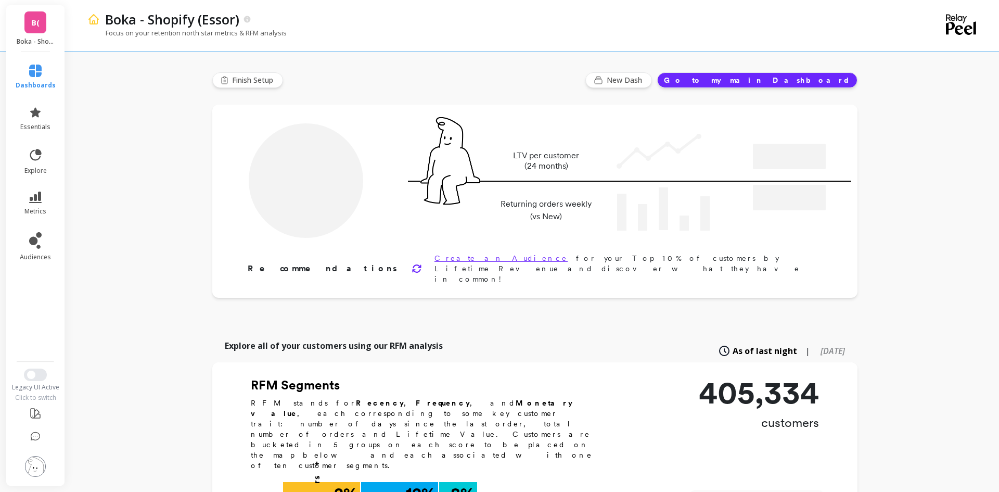
type input "Champions"
type input "34261"
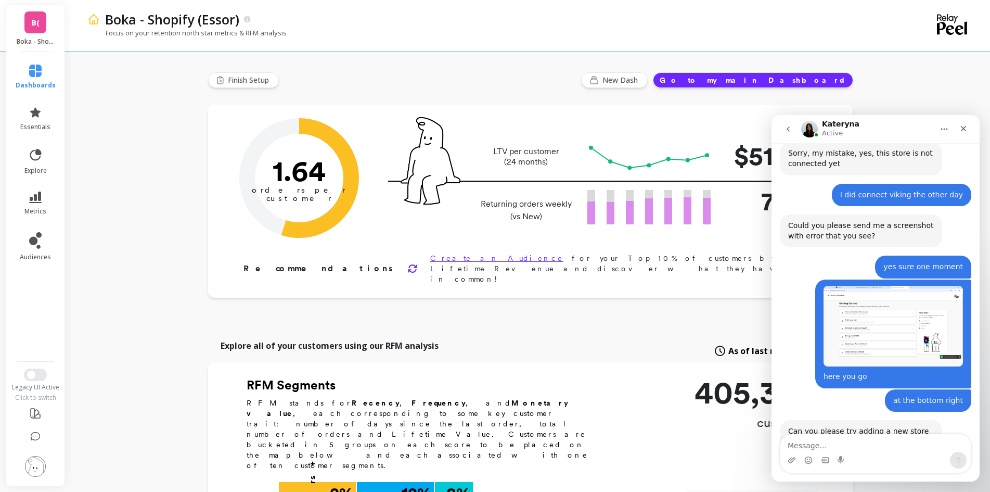
scroll to position [568, 0]
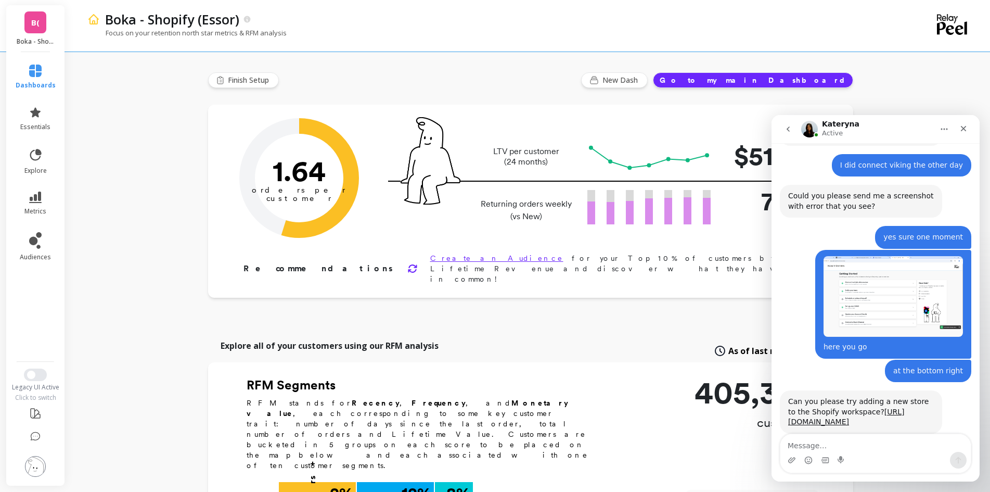
click at [41, 467] on img at bounding box center [35, 466] width 21 height 21
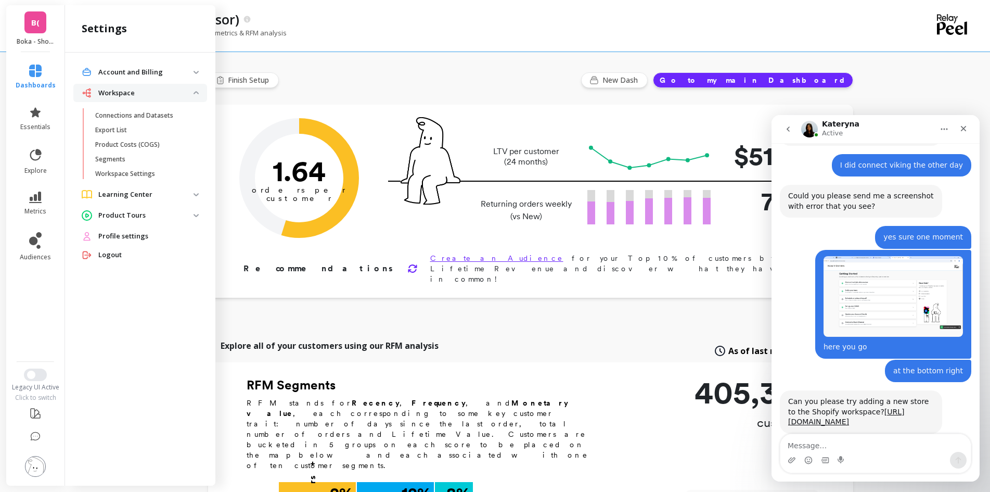
click at [197, 71] on img at bounding box center [196, 72] width 5 height 3
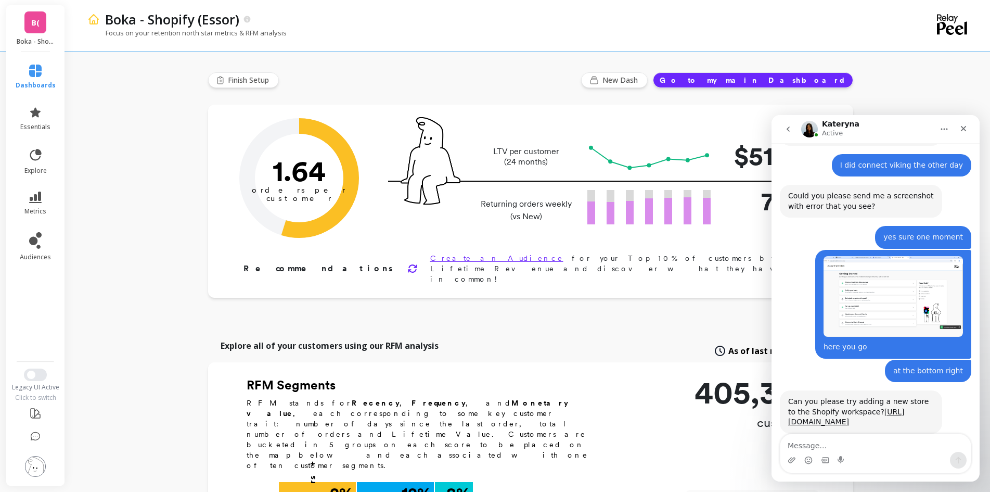
click at [340, 36] on div "Focus on your retention north star metrics & RFM analysis" at bounding box center [485, 38] width 797 height 20
click at [41, 26] on link "B(" at bounding box center [35, 22] width 22 height 22
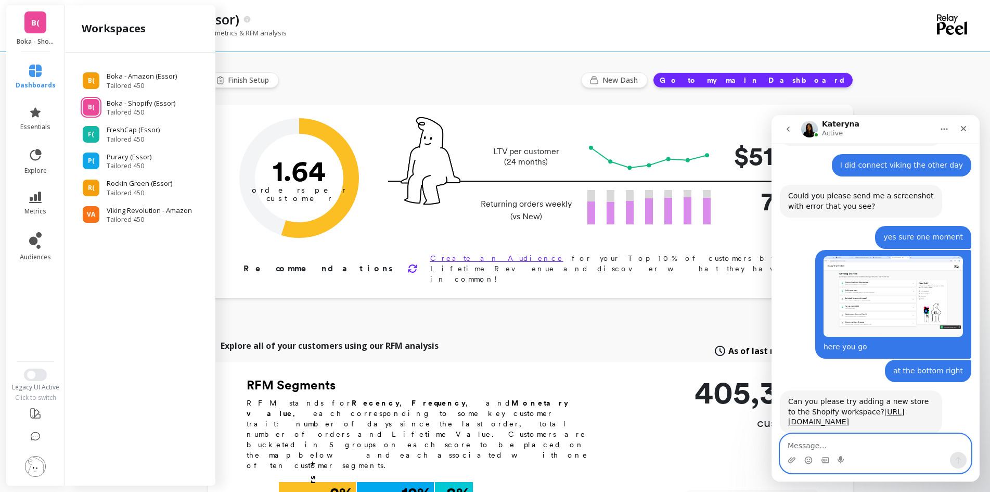
click at [810, 445] on textarea "Message…" at bounding box center [875, 443] width 190 height 18
click at [827, 446] on textarea "sorry" at bounding box center [875, 443] width 190 height 18
type textarea "sorry not quite sure if I follow your instruction"
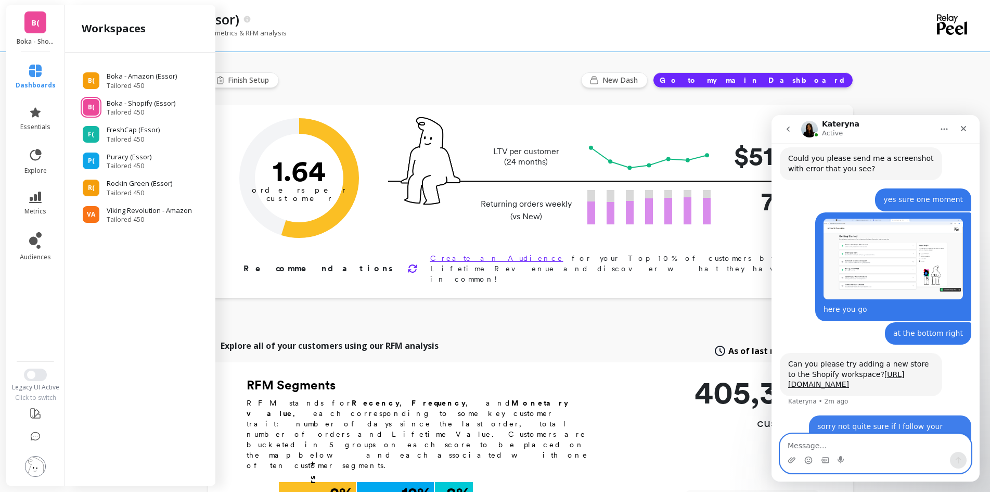
scroll to position [609, 0]
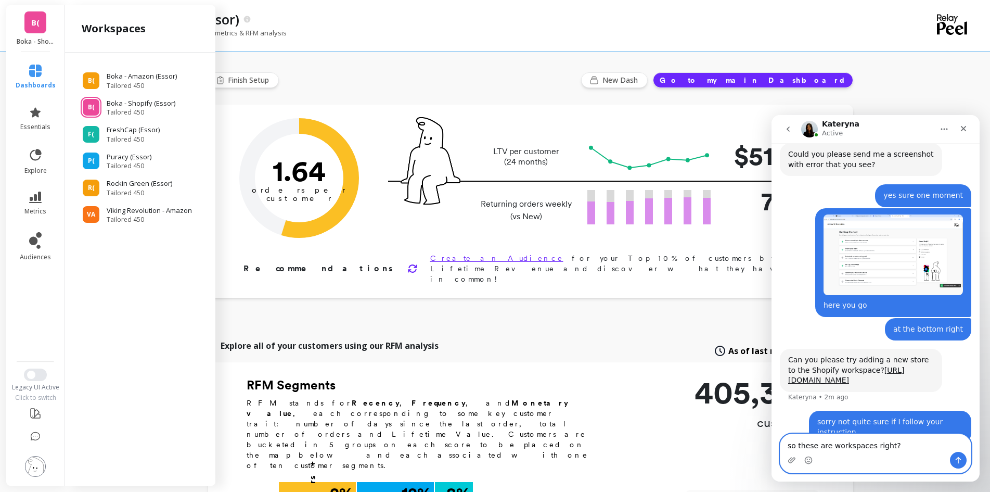
type textarea "so these are workspaces right?"
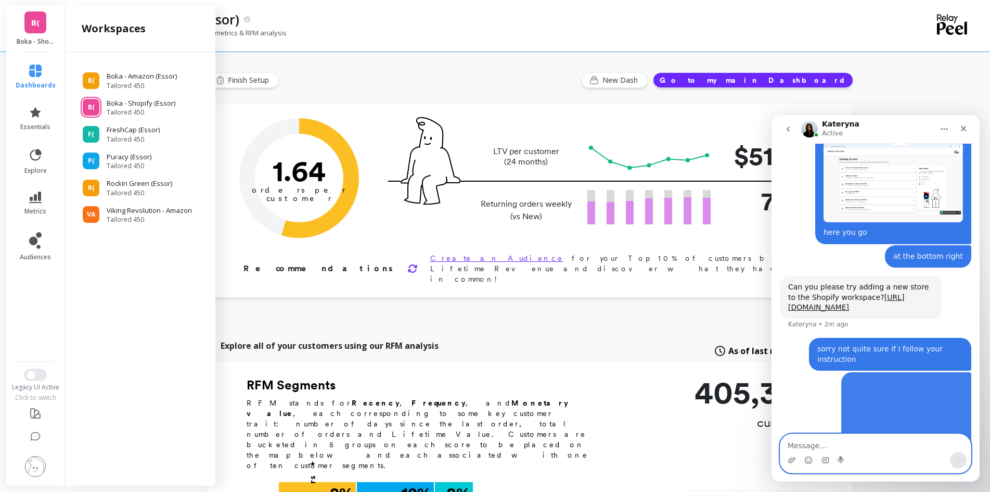
scroll to position [720, 0]
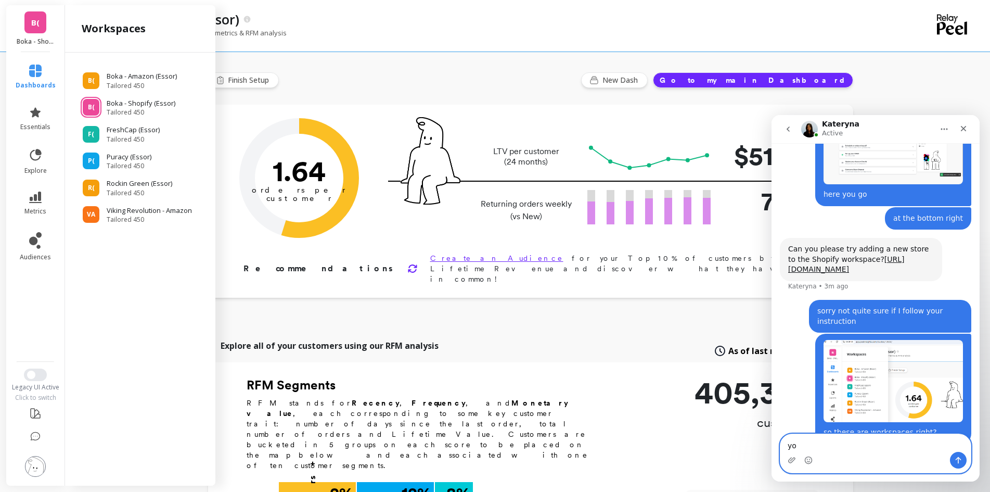
type textarea "y"
type textarea "so add one more of these?"
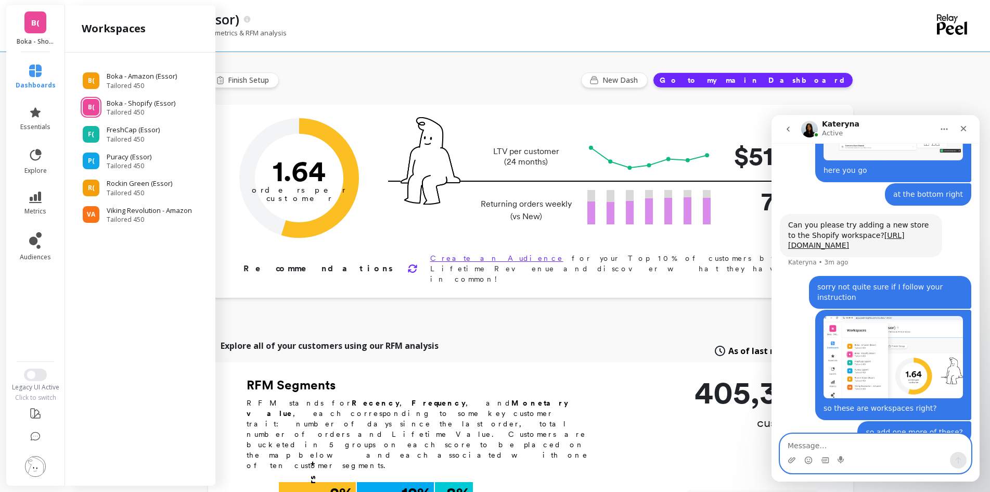
click at [110, 248] on div "B( Boka - Amazon (Essor) Tailored 450 B( Boka - Shopify (Essor) Tailored 450 F(…" at bounding box center [140, 267] width 150 height 429
click at [811, 447] on textarea "Message…" at bounding box center [875, 443] width 190 height 18
click at [39, 468] on img at bounding box center [35, 466] width 21 height 21
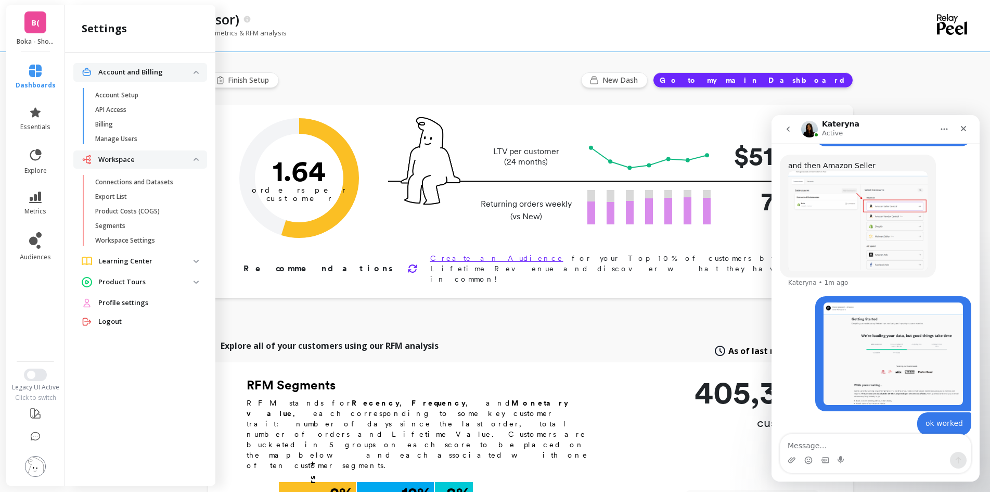
scroll to position [1279, 0]
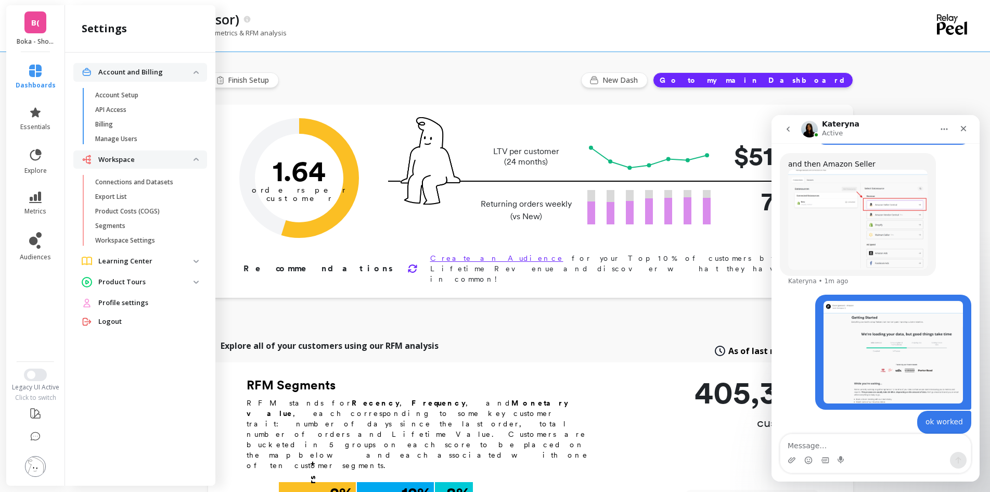
click at [37, 467] on img at bounding box center [35, 466] width 21 height 21
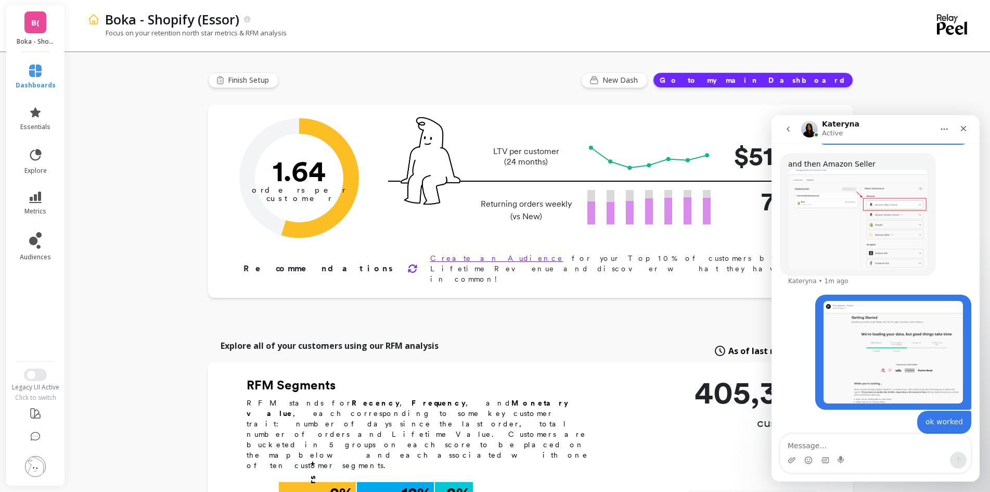
click at [37, 467] on img at bounding box center [35, 466] width 21 height 21
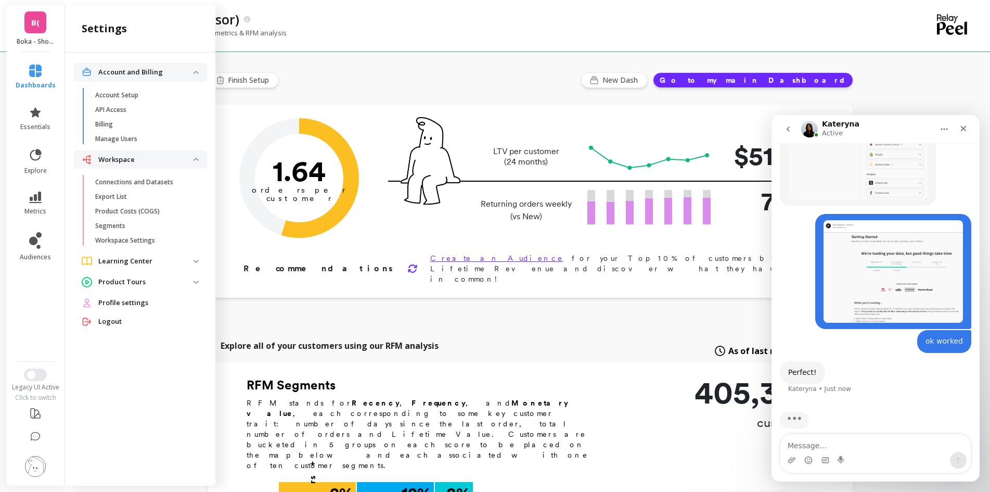
scroll to position [1350, 0]
click at [808, 446] on textarea "Message…" at bounding box center [875, 443] width 190 height 18
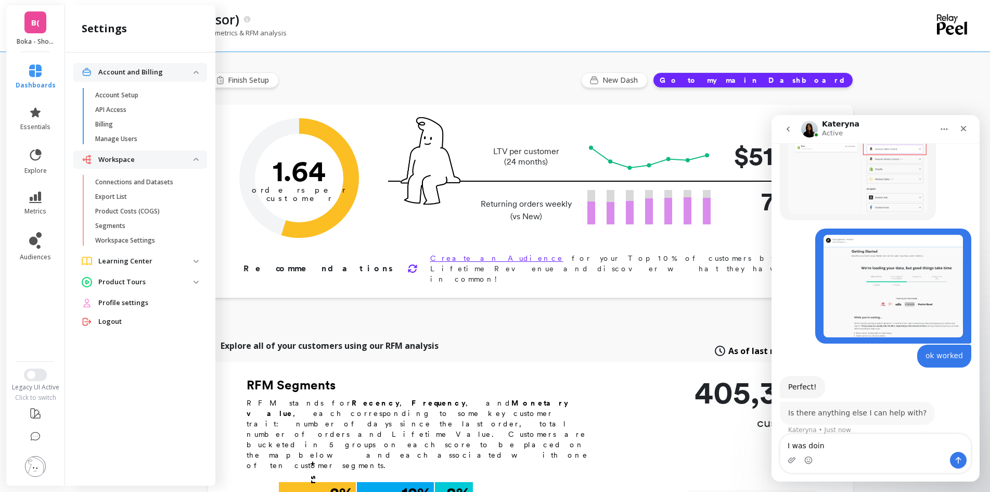
scroll to position [1334, 0]
type textarea "I was doing it from here"
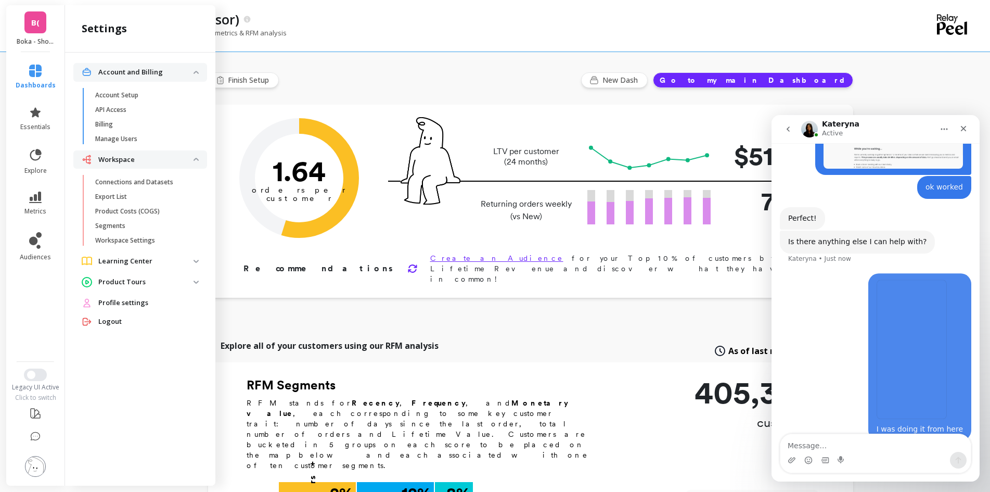
scroll to position [1509, 0]
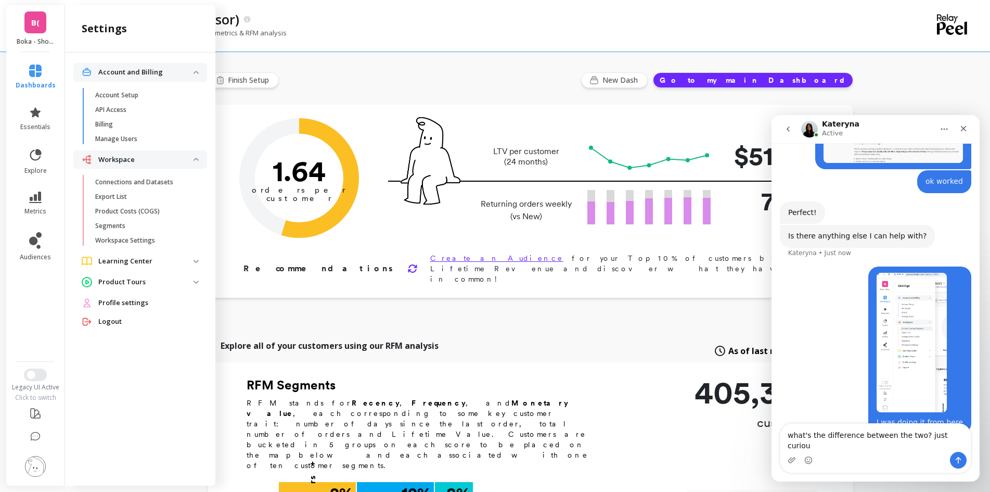
type textarea "what's the difference between the two? just curious"
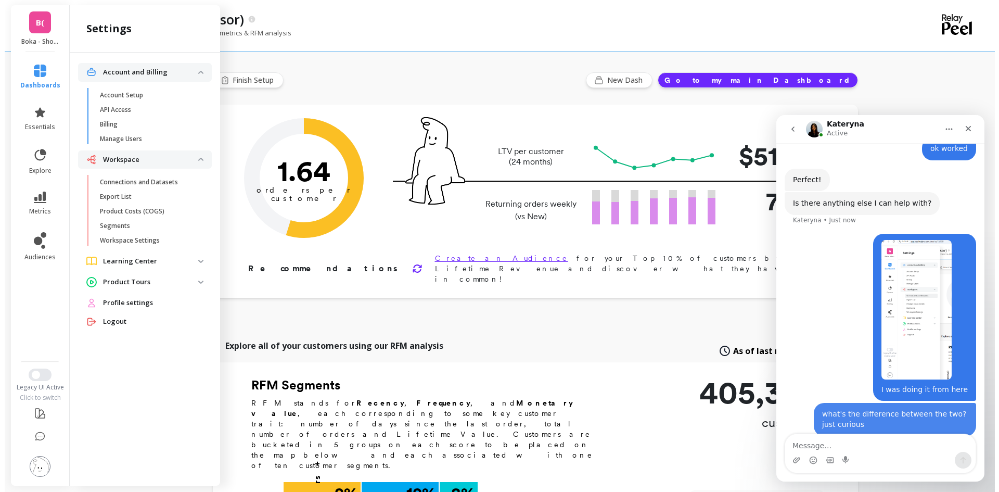
scroll to position [1544, 0]
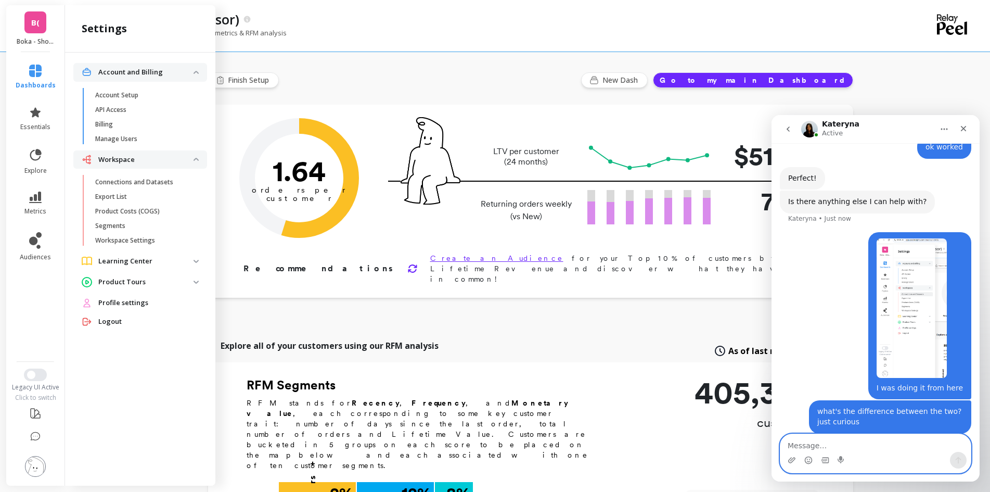
click at [812, 447] on textarea "Message…" at bounding box center [875, 443] width 190 height 18
click at [176, 183] on span "Connections and Datasets" at bounding box center [144, 182] width 99 height 8
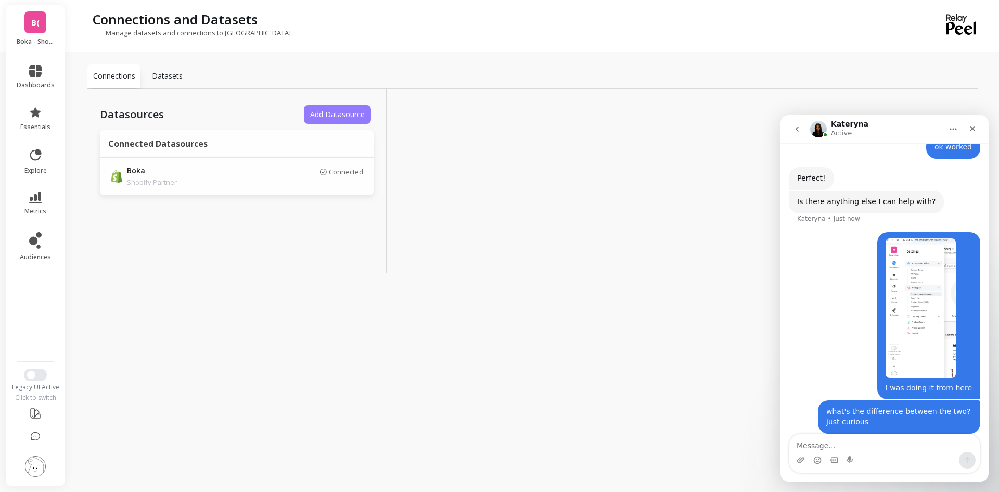
click at [341, 116] on span "Add Datasource" at bounding box center [337, 114] width 55 height 10
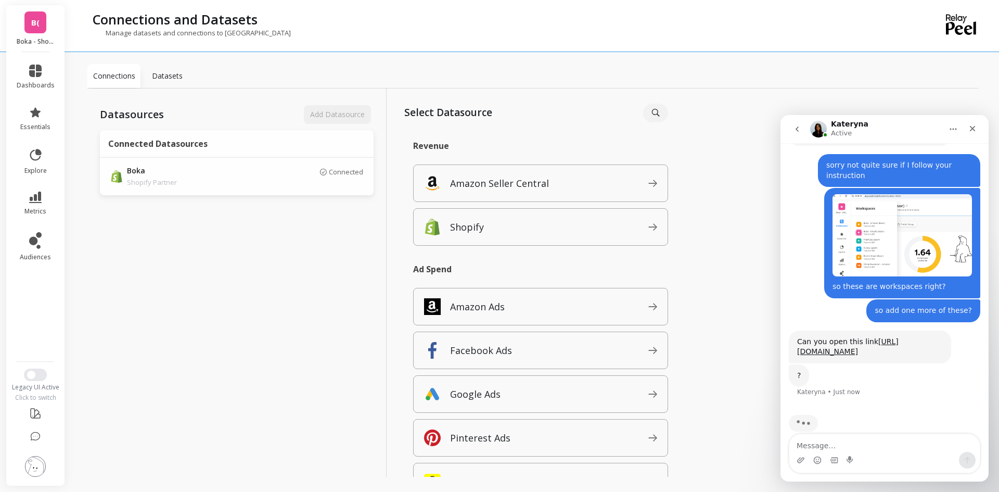
scroll to position [859, 0]
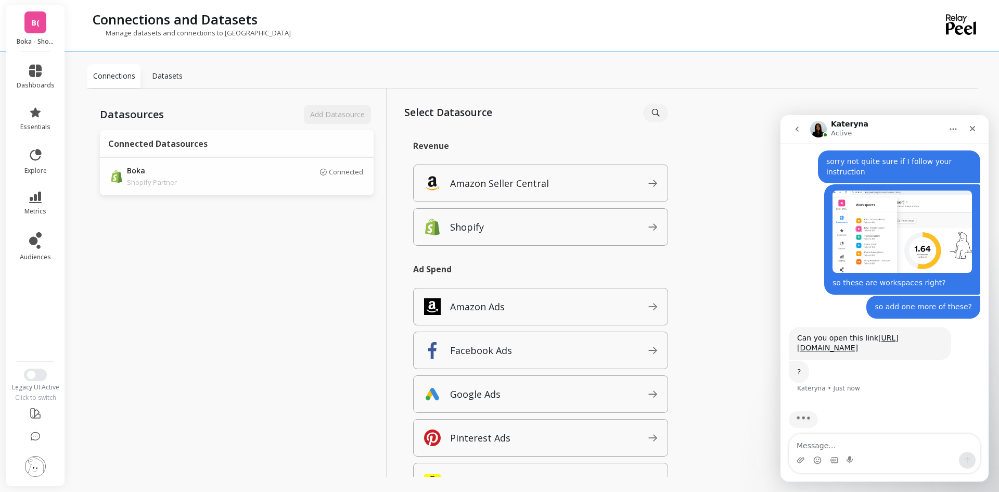
click at [851, 445] on textarea "Message…" at bounding box center [884, 443] width 190 height 18
type textarea "ok I'm in the page"
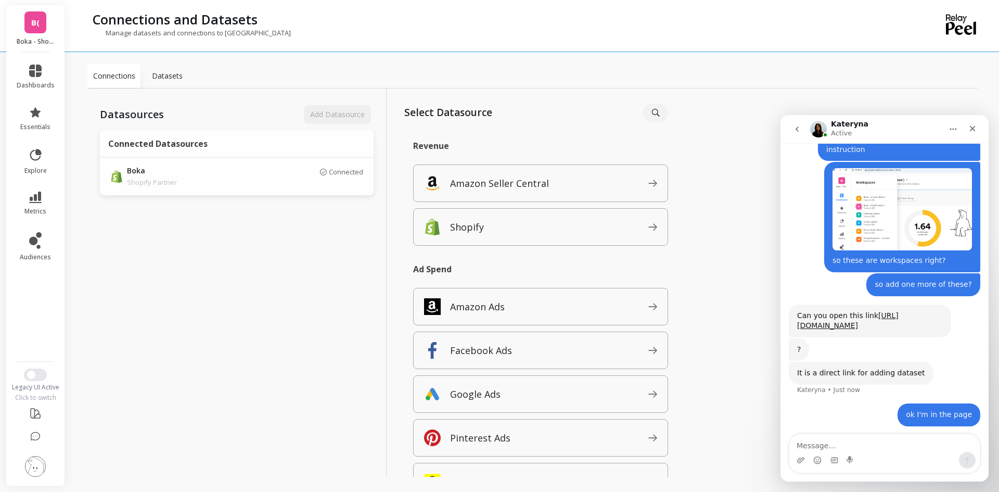
scroll to position [874, 0]
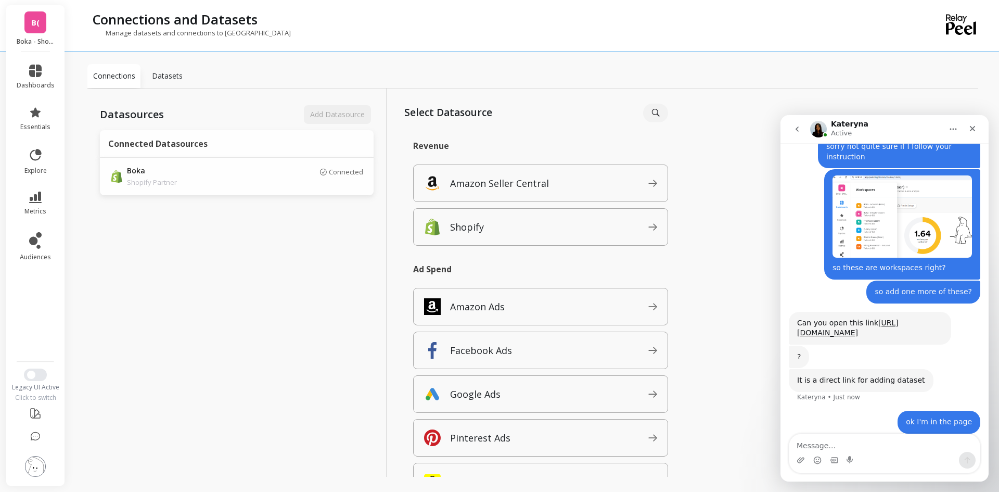
click at [836, 444] on textarea "Message…" at bounding box center [884, 443] width 190 height 18
type textarea "then I select shopify?"
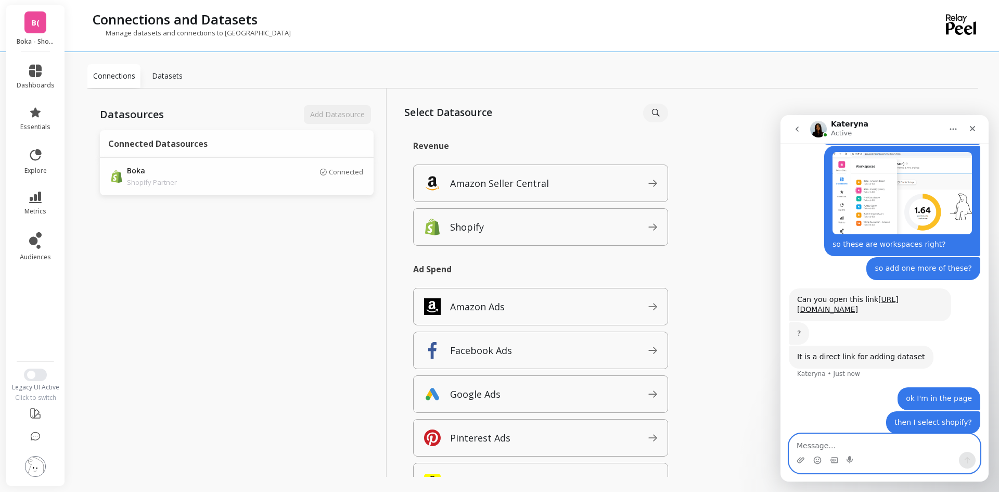
drag, startPoint x: 837, startPoint y: 442, endPoint x: 844, endPoint y: 446, distance: 7.9
click at [837, 442] on textarea "Message…" at bounding box center [884, 443] width 190 height 18
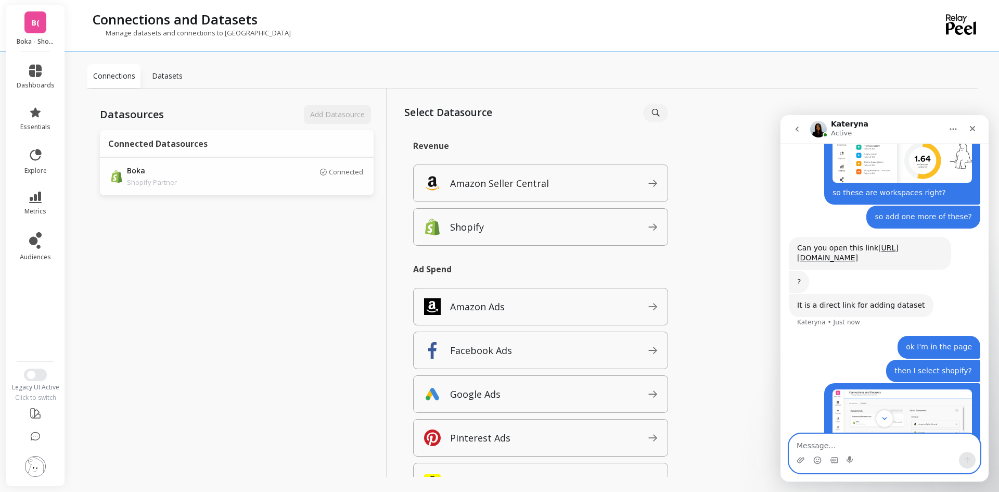
scroll to position [1001, 0]
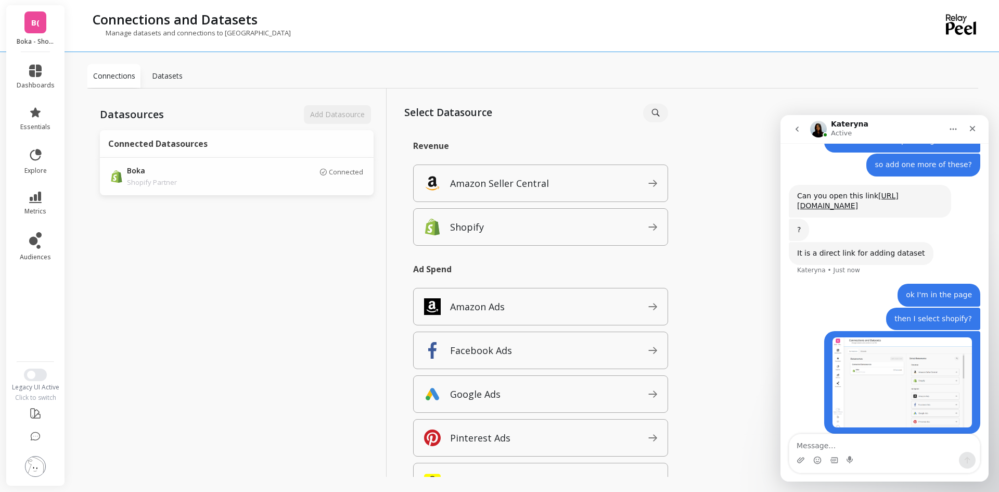
click at [267, 289] on div "Datasources Add Datasource Connected Datasources Boka Shopify Partner Connected" at bounding box center [236, 293] width 299 height 411
click at [177, 72] on p "Datasets" at bounding box center [167, 76] width 31 height 10
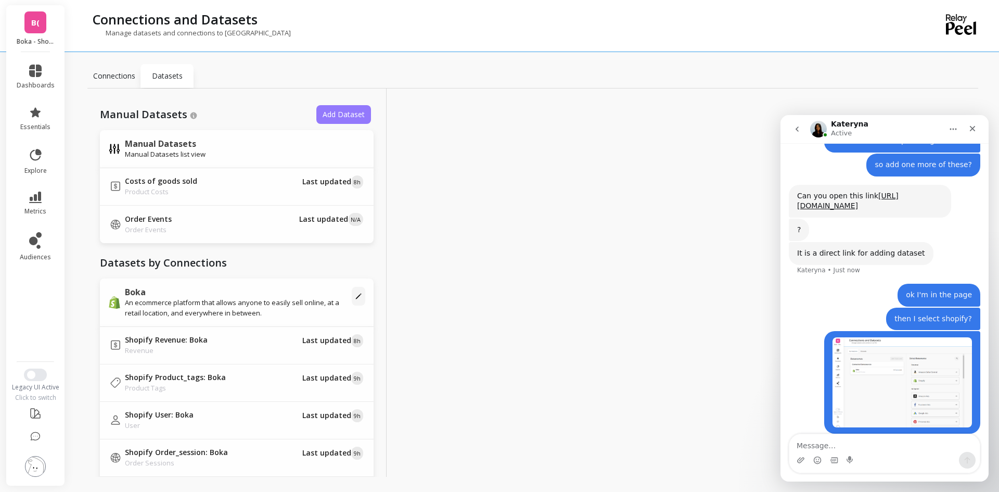
scroll to position [1041, 0]
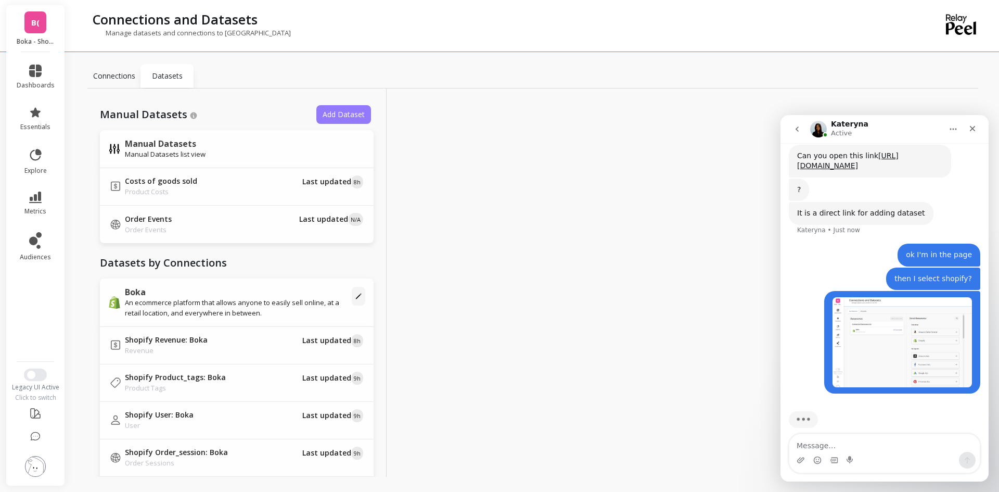
click at [325, 116] on span "Add Dataset" at bounding box center [344, 114] width 42 height 10
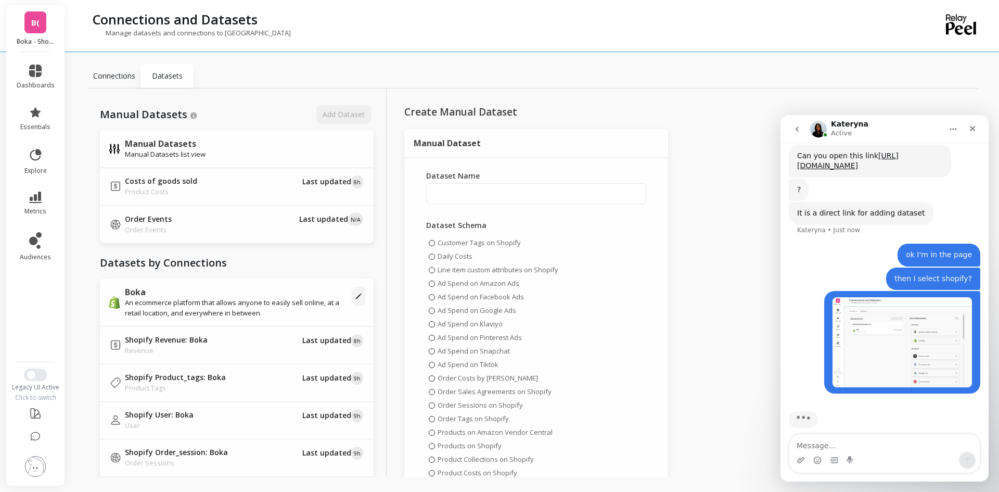
click at [98, 74] on p "Connections" at bounding box center [114, 76] width 42 height 10
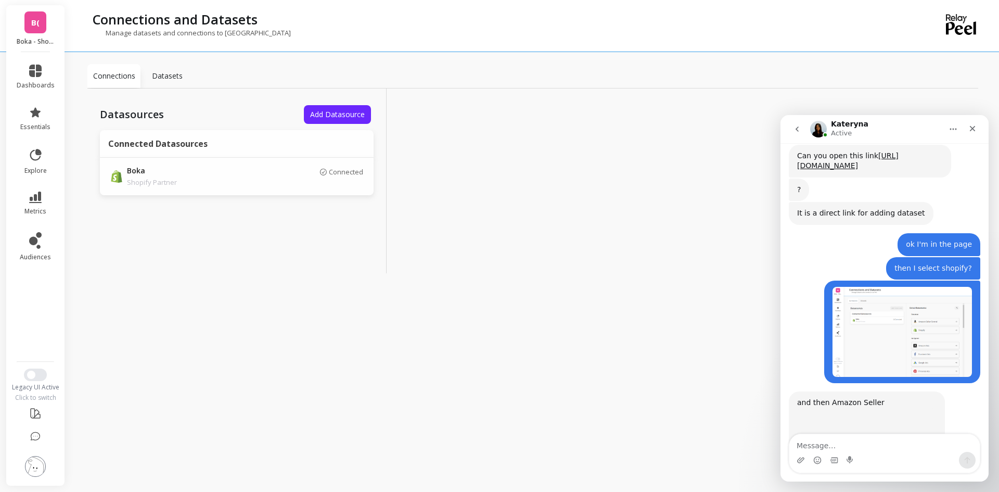
scroll to position [1132, 0]
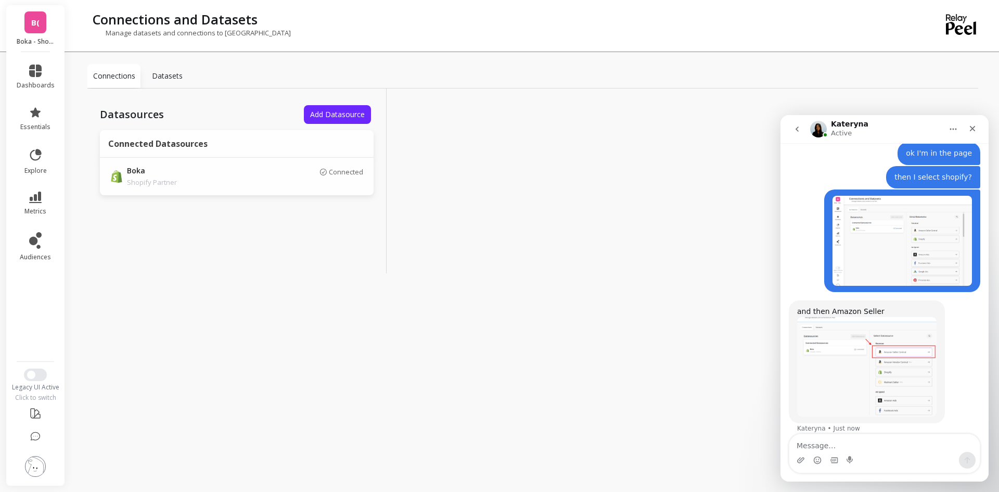
click at [879, 352] on img "Kateryna says…" at bounding box center [866, 367] width 139 height 100
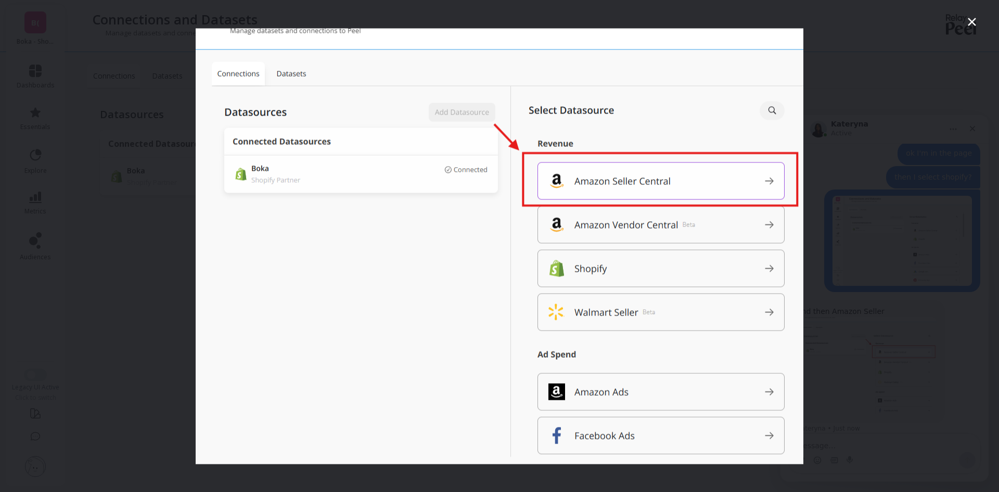
click at [814, 47] on div "Intercom messenger" at bounding box center [499, 246] width 999 height 492
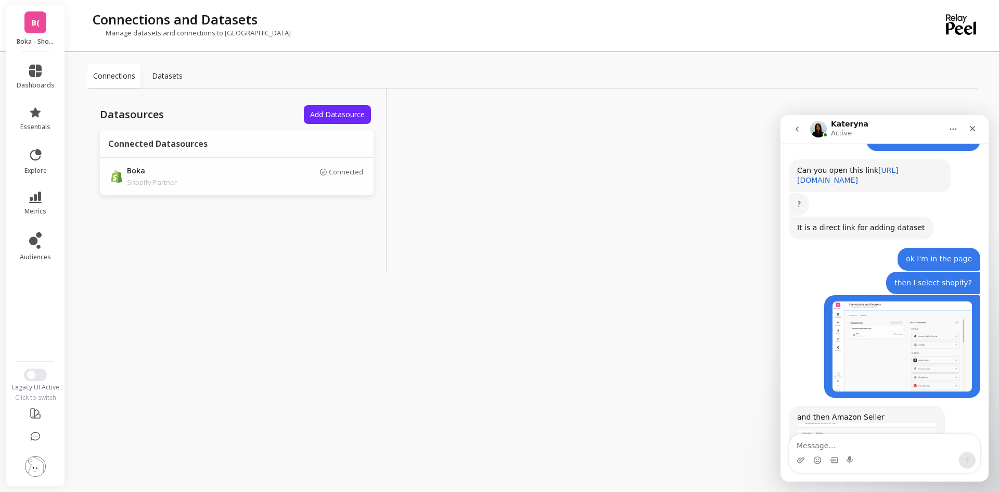
scroll to position [976, 0]
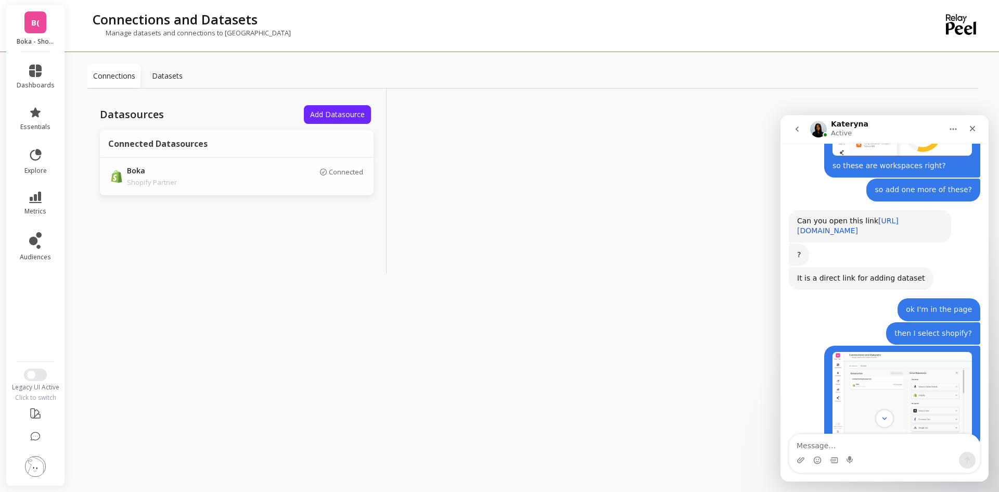
click at [880, 219] on link "[URL][DOMAIN_NAME]" at bounding box center [847, 225] width 101 height 19
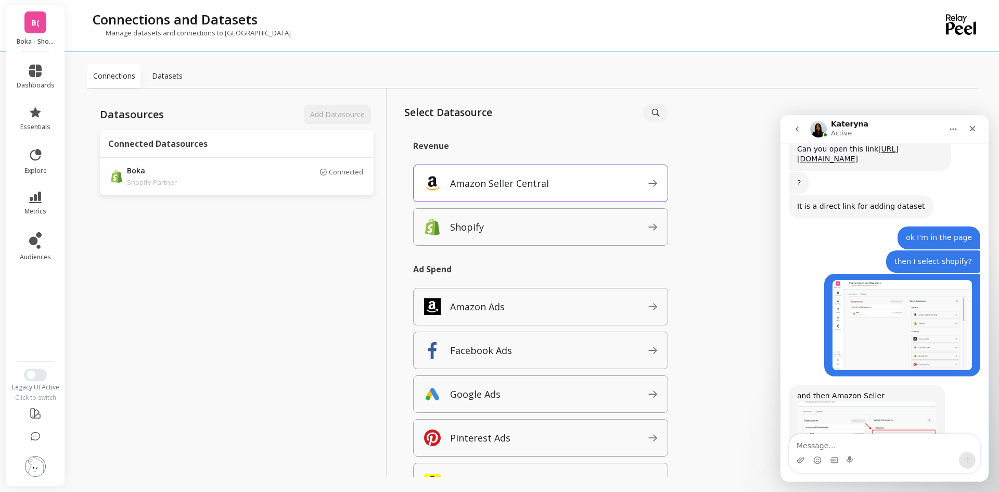
scroll to position [1132, 0]
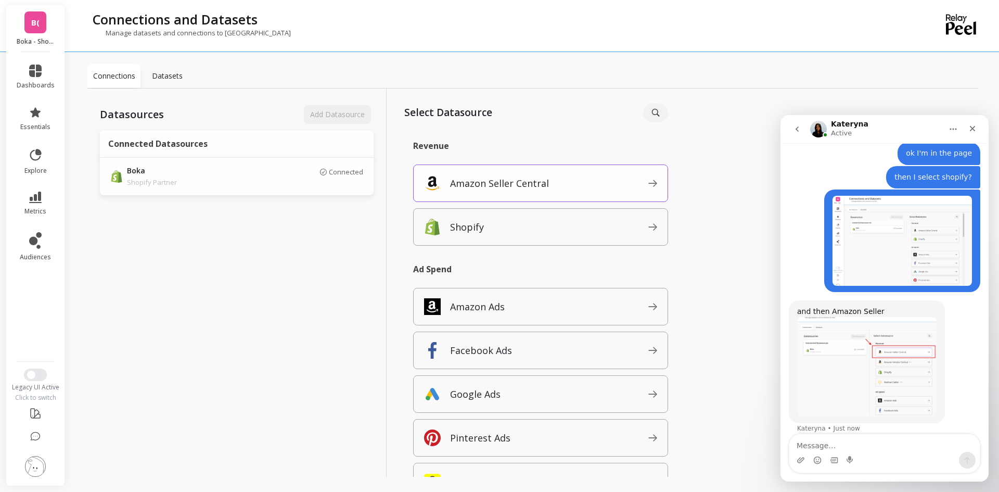
click at [538, 186] on p "Amazon Seller Central" at bounding box center [499, 183] width 99 height 15
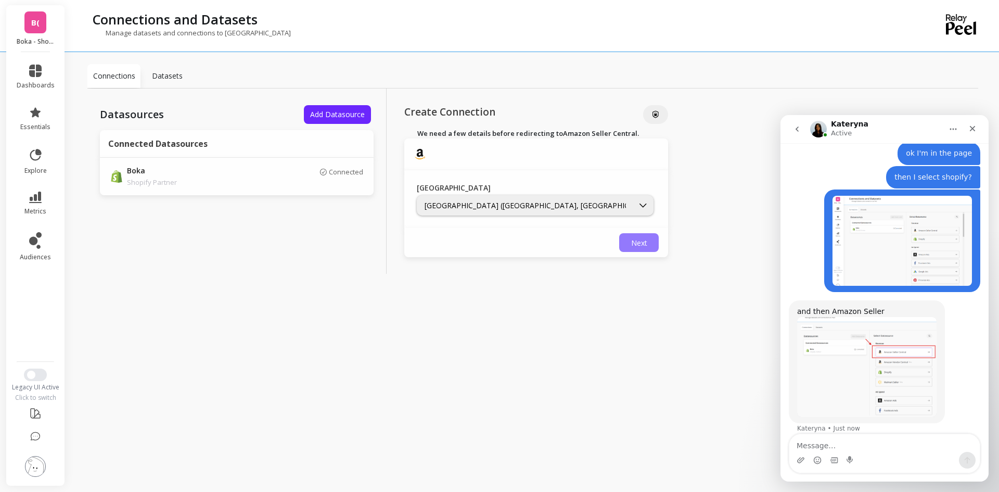
click at [639, 242] on span "Next" at bounding box center [639, 243] width 16 height 10
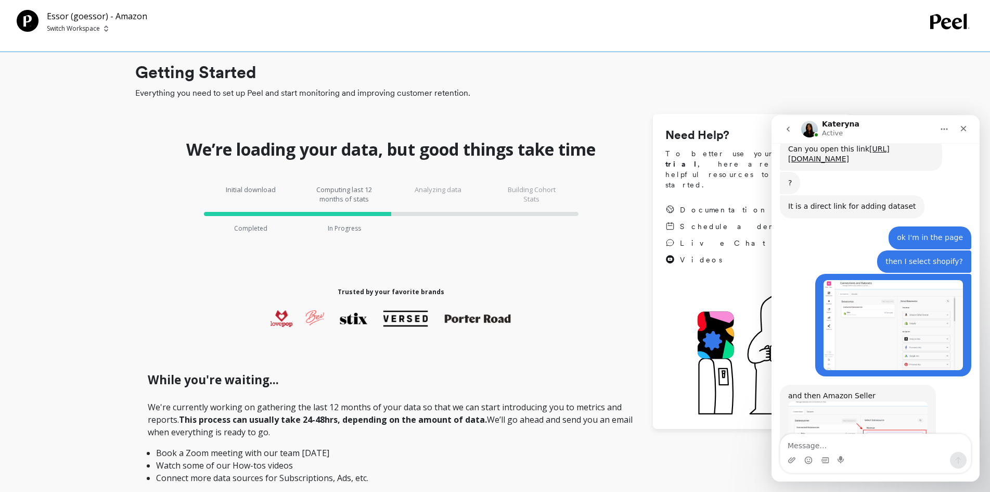
scroll to position [1132, 0]
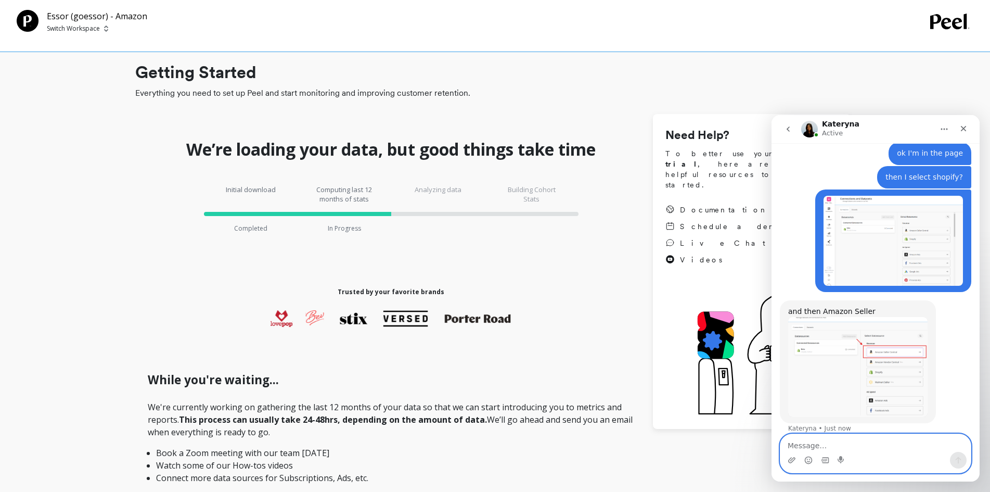
click at [885, 447] on textarea "Message…" at bounding box center [875, 443] width 190 height 18
click at [875, 443] on textarea "Message…" at bounding box center [875, 443] width 190 height 18
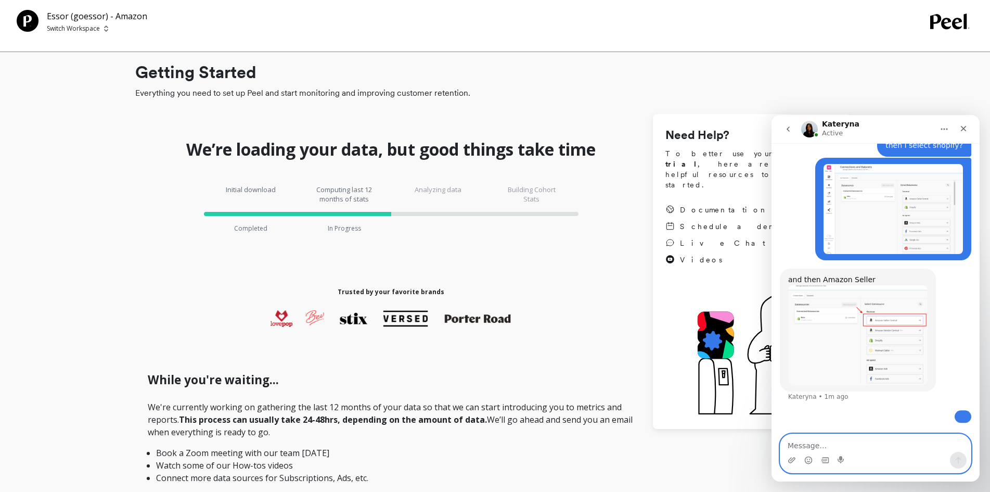
scroll to position [1255, 0]
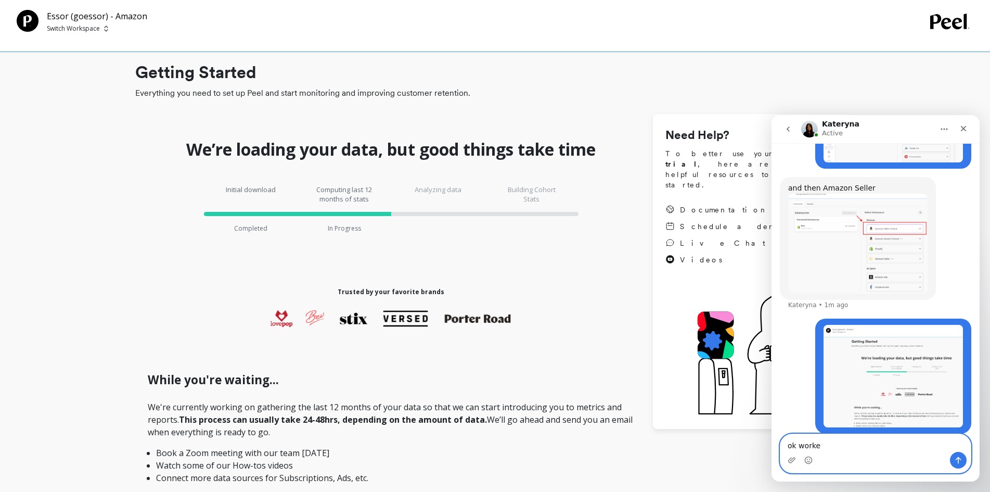
type textarea "ok worked"
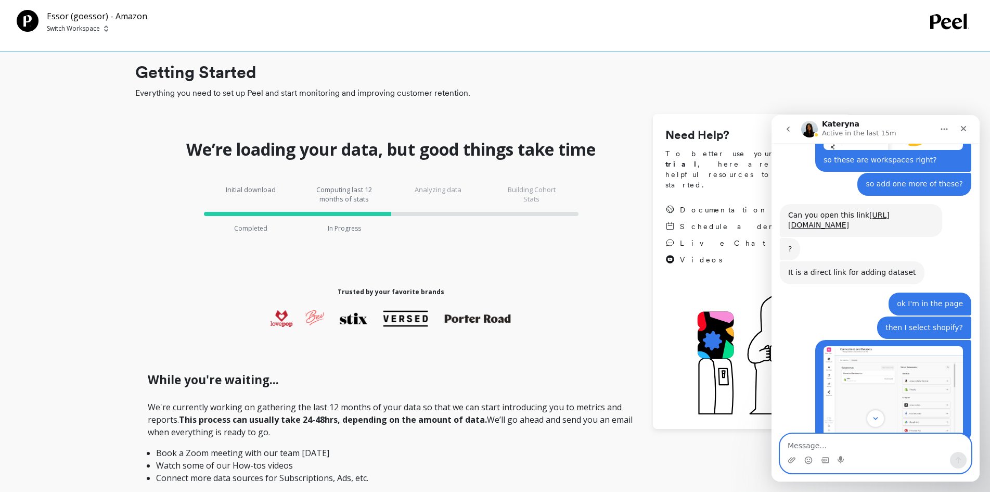
scroll to position [971, 0]
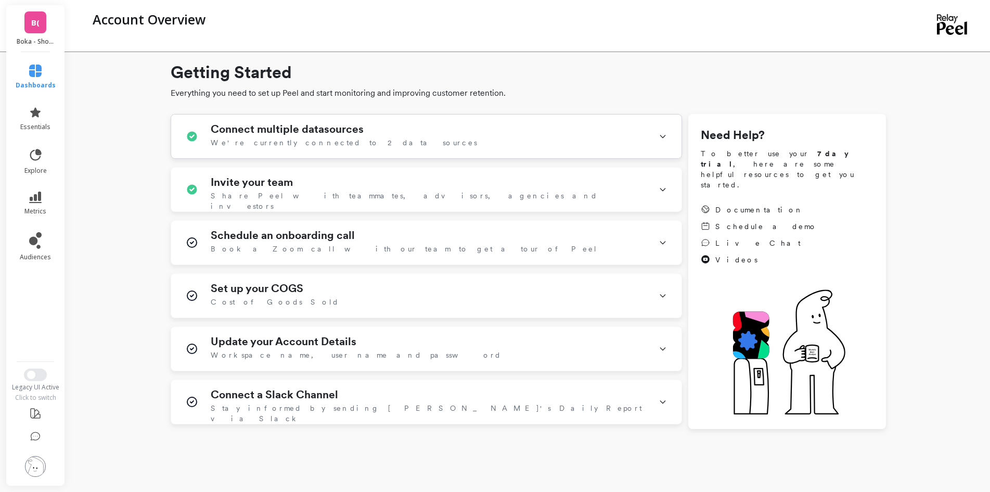
click at [651, 134] on div "Connect multiple datasources We're currently connected to 2 data sources" at bounding box center [426, 136] width 510 height 44
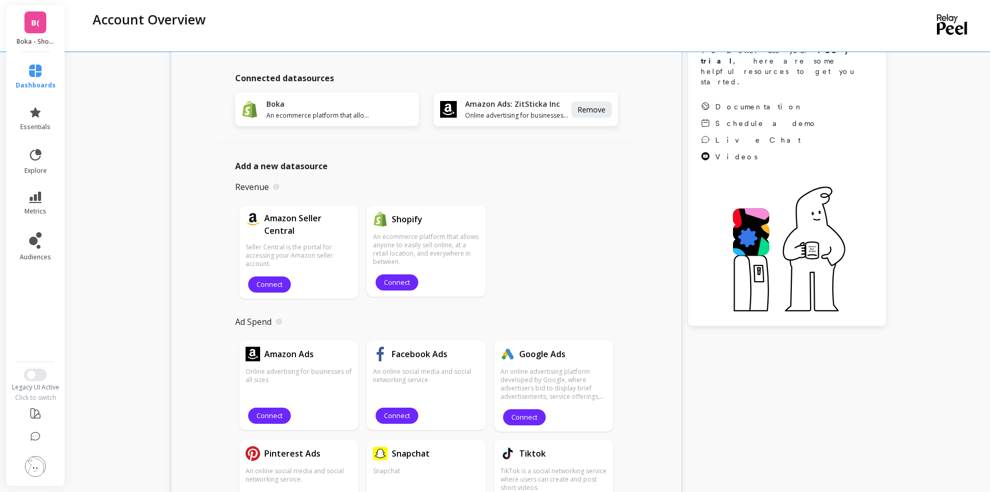
scroll to position [104, 0]
drag, startPoint x: 264, startPoint y: 414, endPoint x: 272, endPoint y: 414, distance: 7.8
click at [264, 414] on span "Connect" at bounding box center [270, 414] width 26 height 10
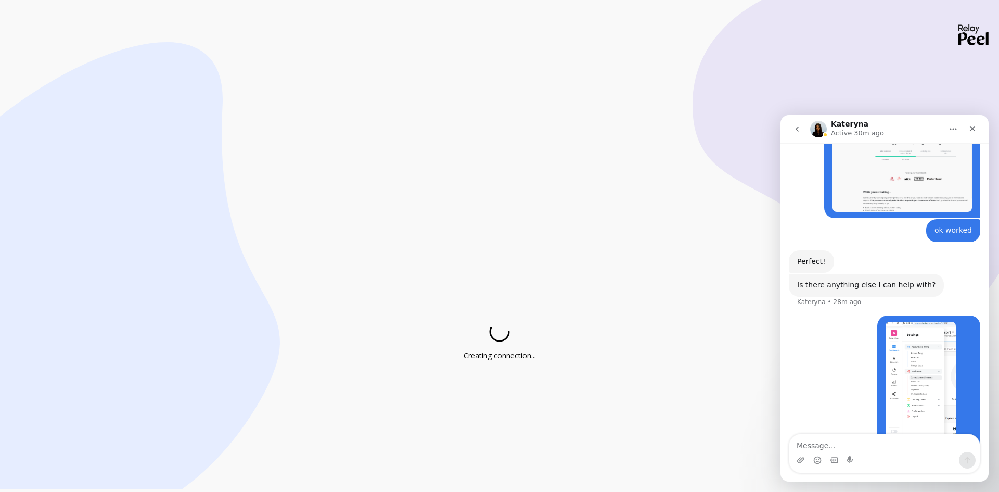
scroll to position [1544, 0]
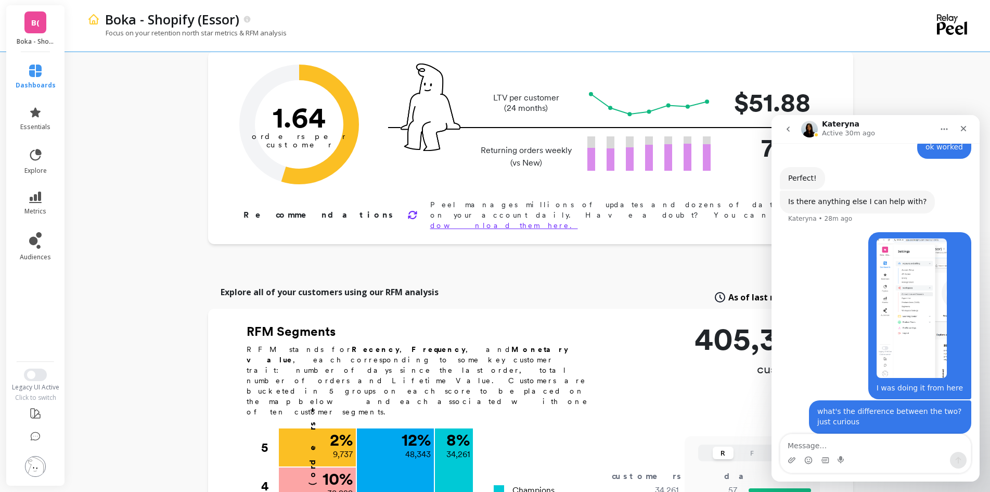
scroll to position [52, 0]
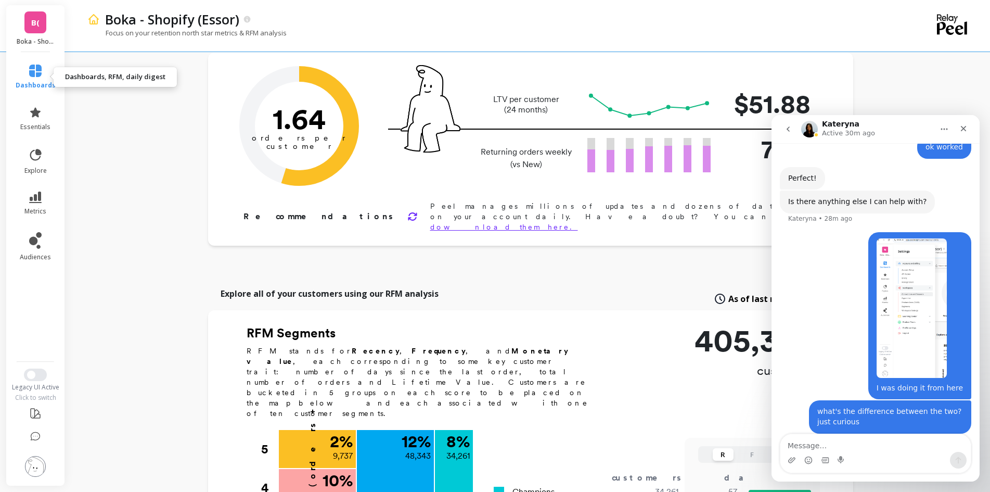
click at [40, 78] on link "dashboards" at bounding box center [36, 77] width 40 height 25
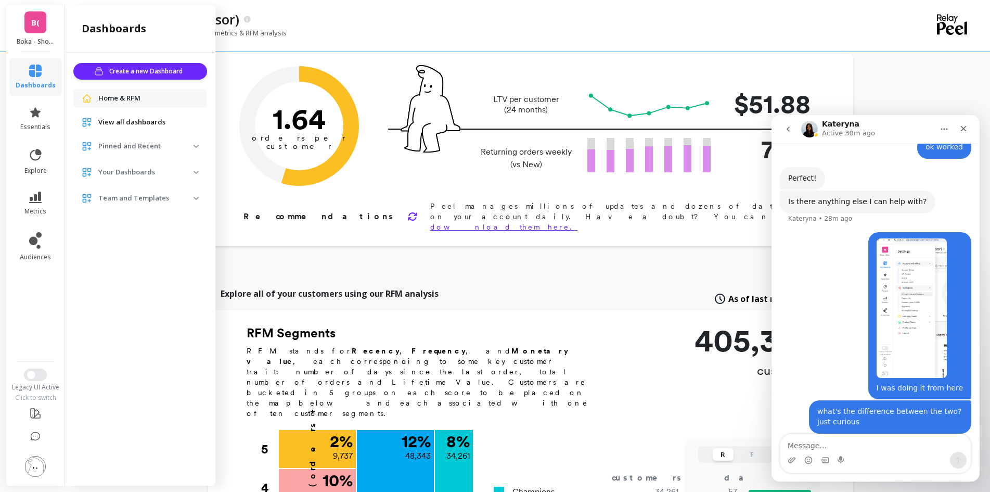
click at [196, 173] on img at bounding box center [196, 172] width 5 height 3
click at [160, 124] on span "View all dashboards" at bounding box center [131, 122] width 67 height 10
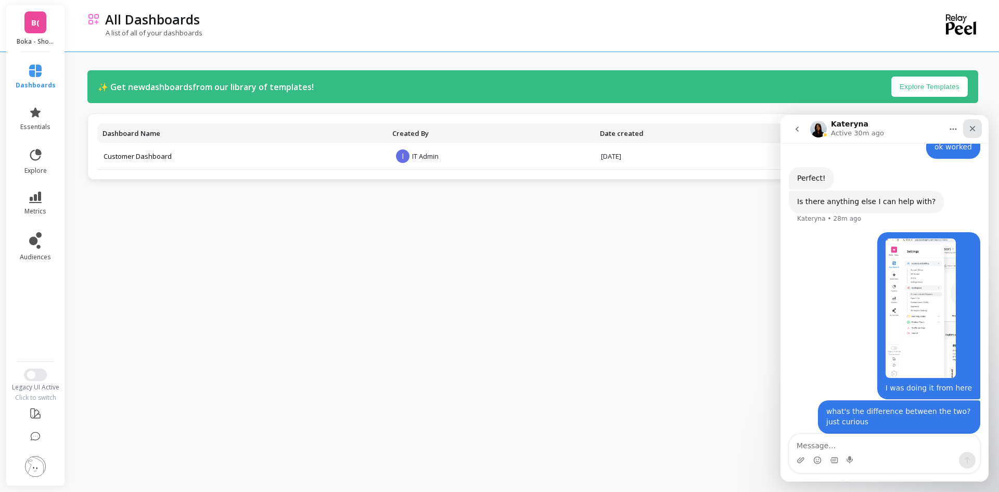
click at [973, 127] on icon "Close" at bounding box center [972, 128] width 8 height 8
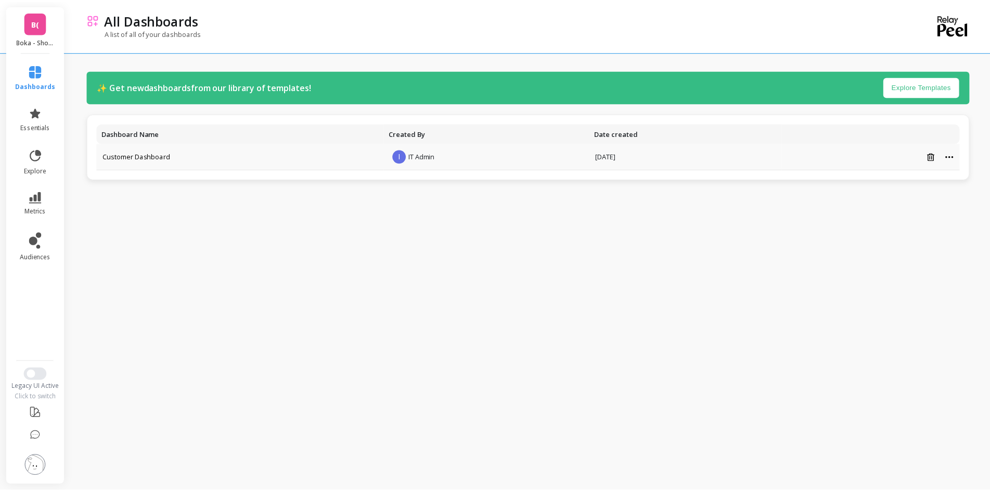
scroll to position [1544, 0]
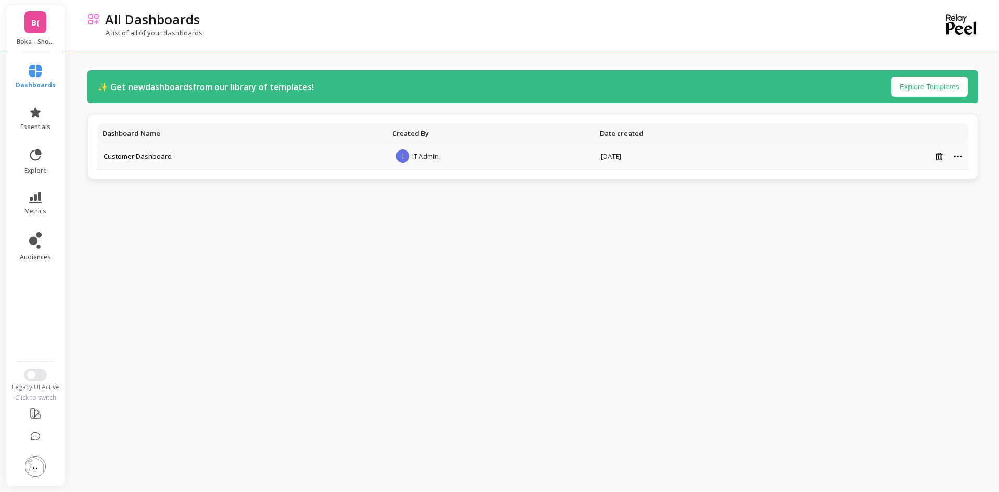
click at [956, 155] on icon at bounding box center [958, 156] width 8 height 3
click at [501, 270] on div "✨ Get new dashboards from our library of templates! Explore Templates Dashboard…" at bounding box center [532, 243] width 891 height 470
click at [139, 157] on link "Customer Dashboard" at bounding box center [138, 155] width 68 height 9
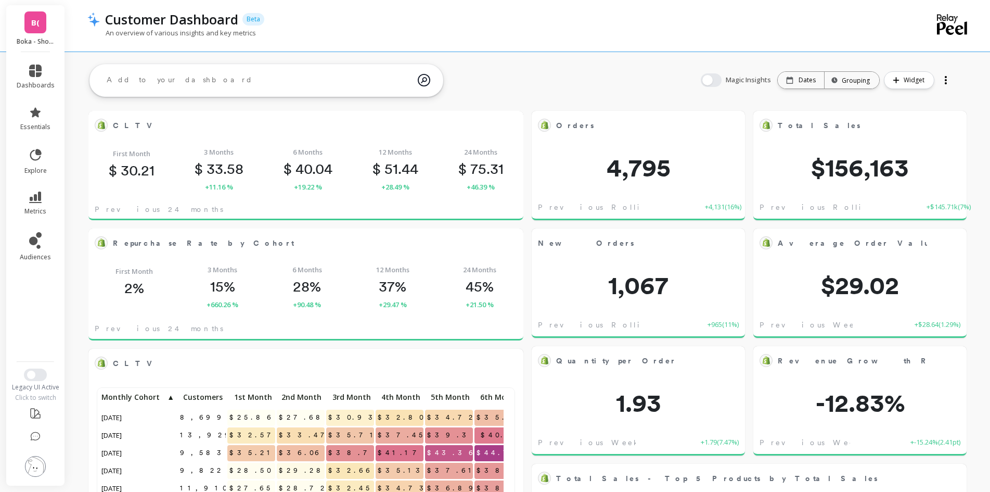
scroll to position [68, 0]
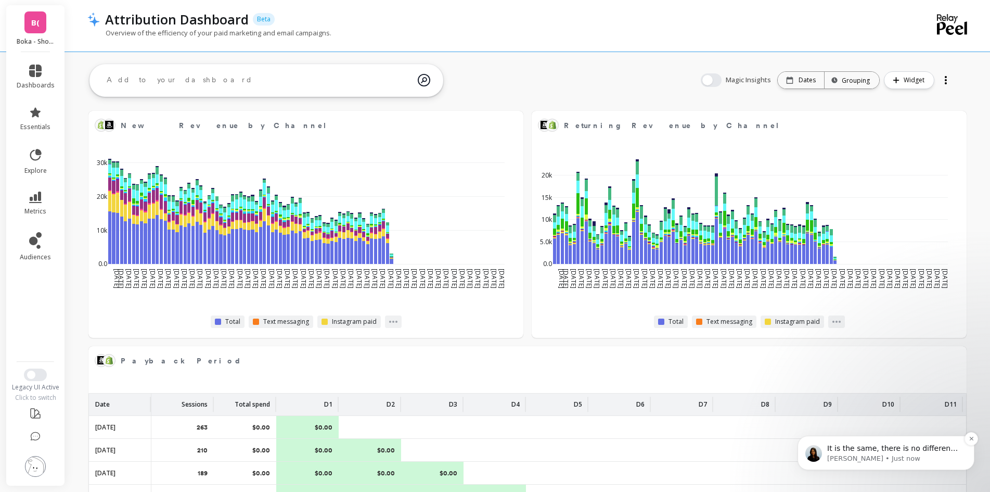
click at [855, 466] on div "It is the same, there is no difference, you just need to select not a Shopify d…" at bounding box center [886, 452] width 177 height 34
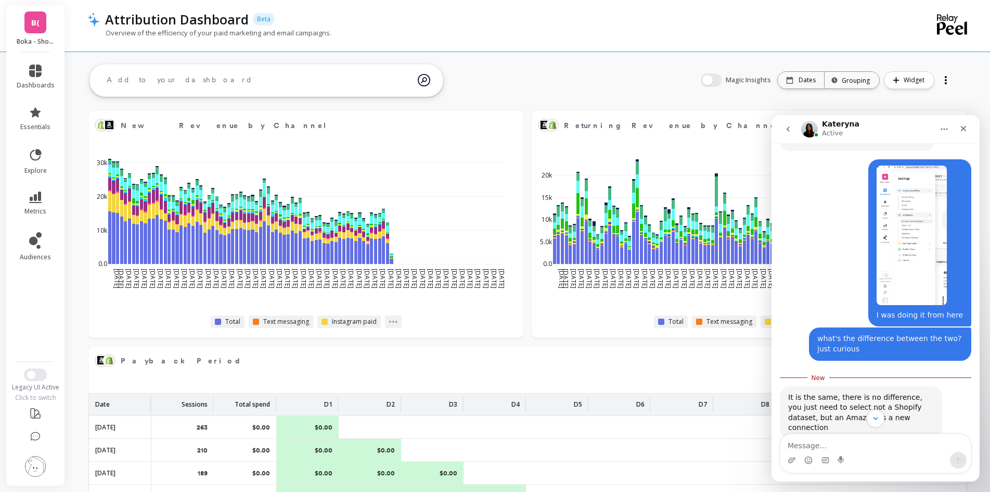
scroll to position [1612, 0]
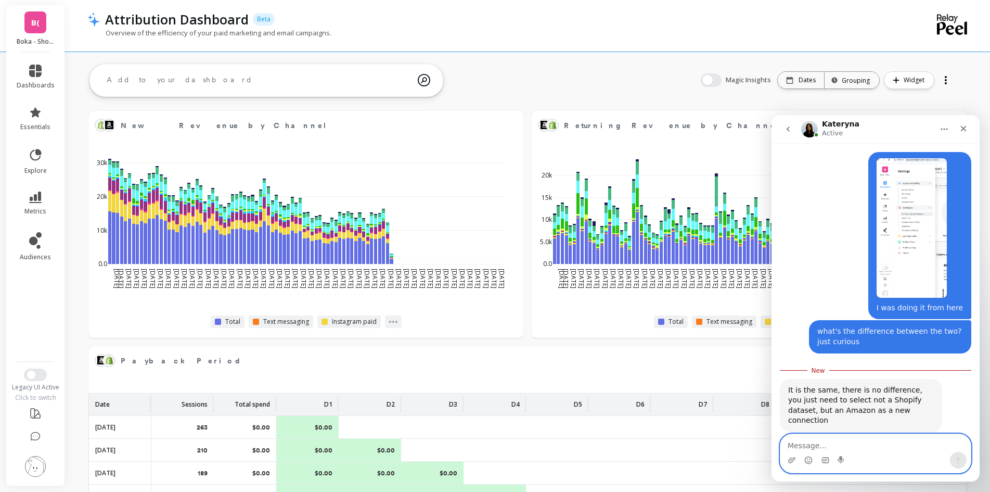
click at [856, 447] on textarea "Message…" at bounding box center [875, 443] width 190 height 18
type textarea "ok got it thank you all good"
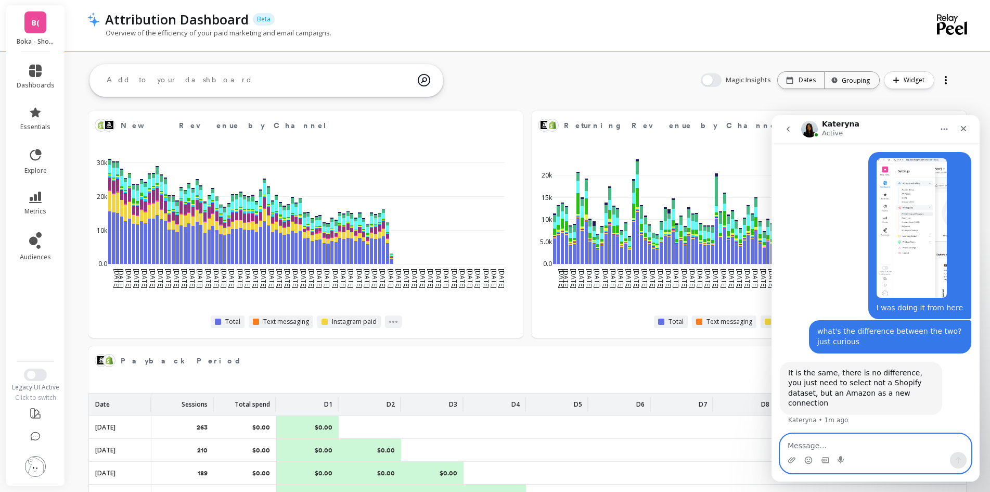
scroll to position [1626, 0]
